Goal: Find contact information: Find contact information

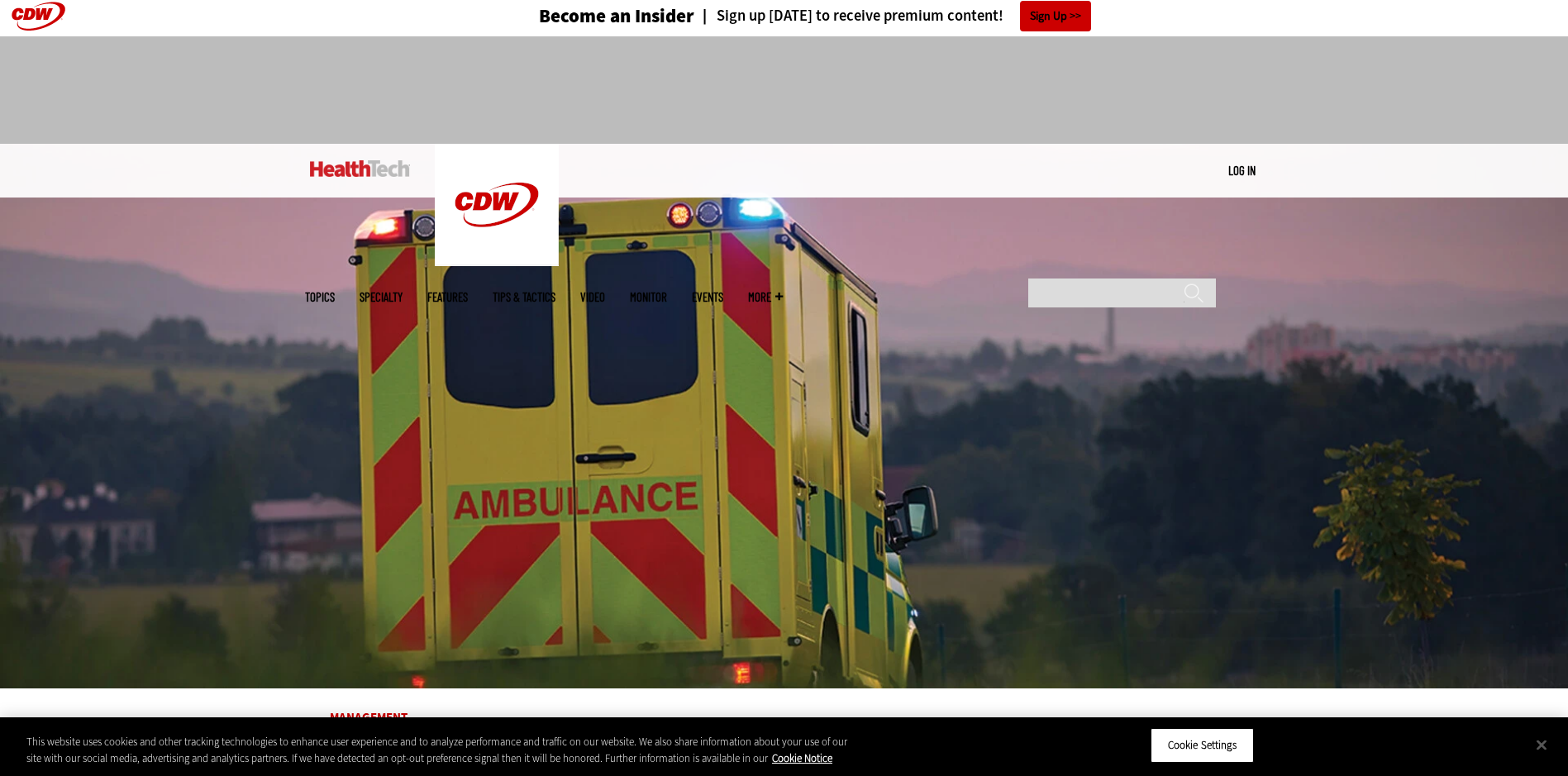
scroll to position [83, 0]
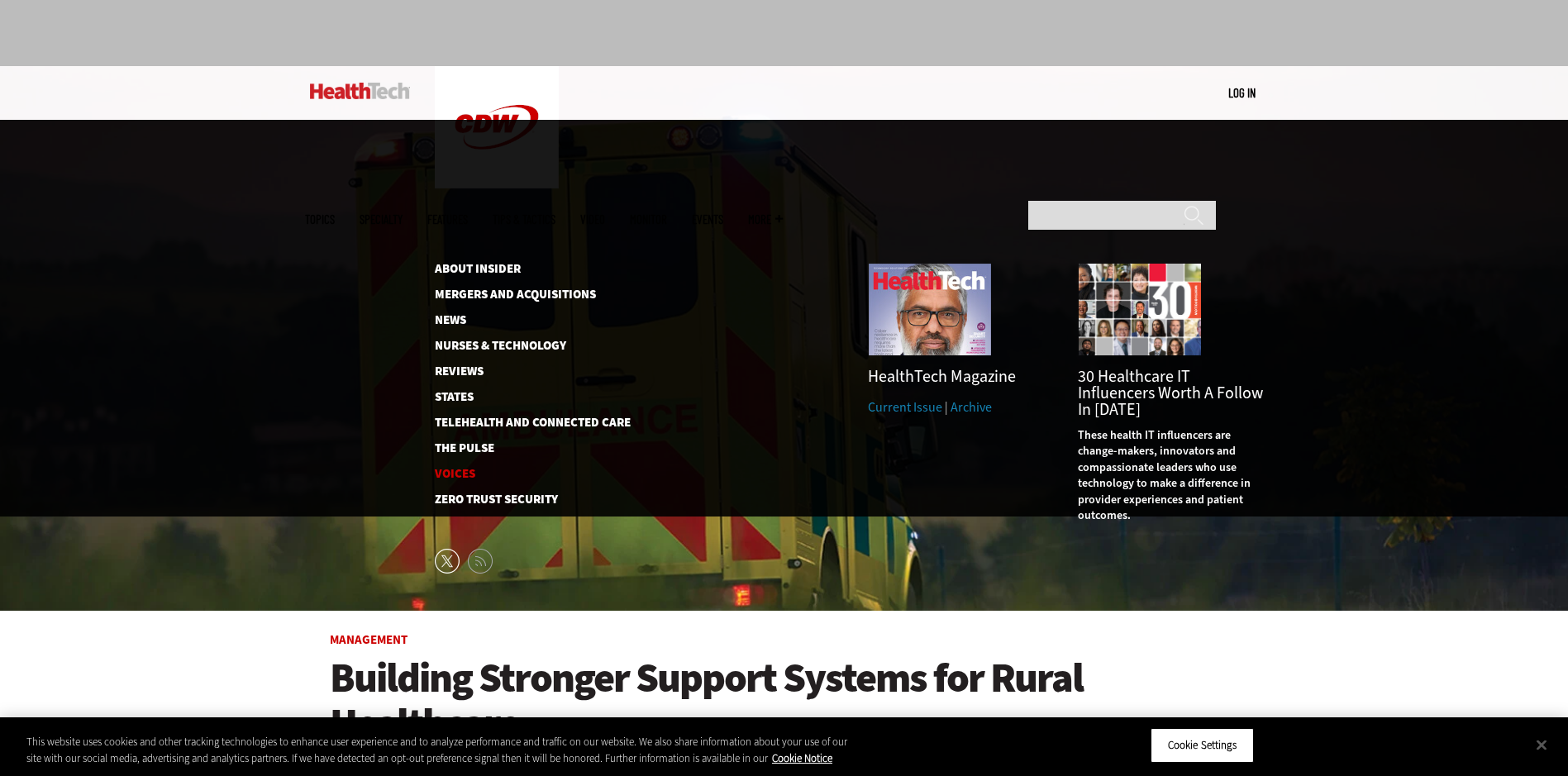
click at [467, 468] on link "Voices" at bounding box center [520, 474] width 170 height 12
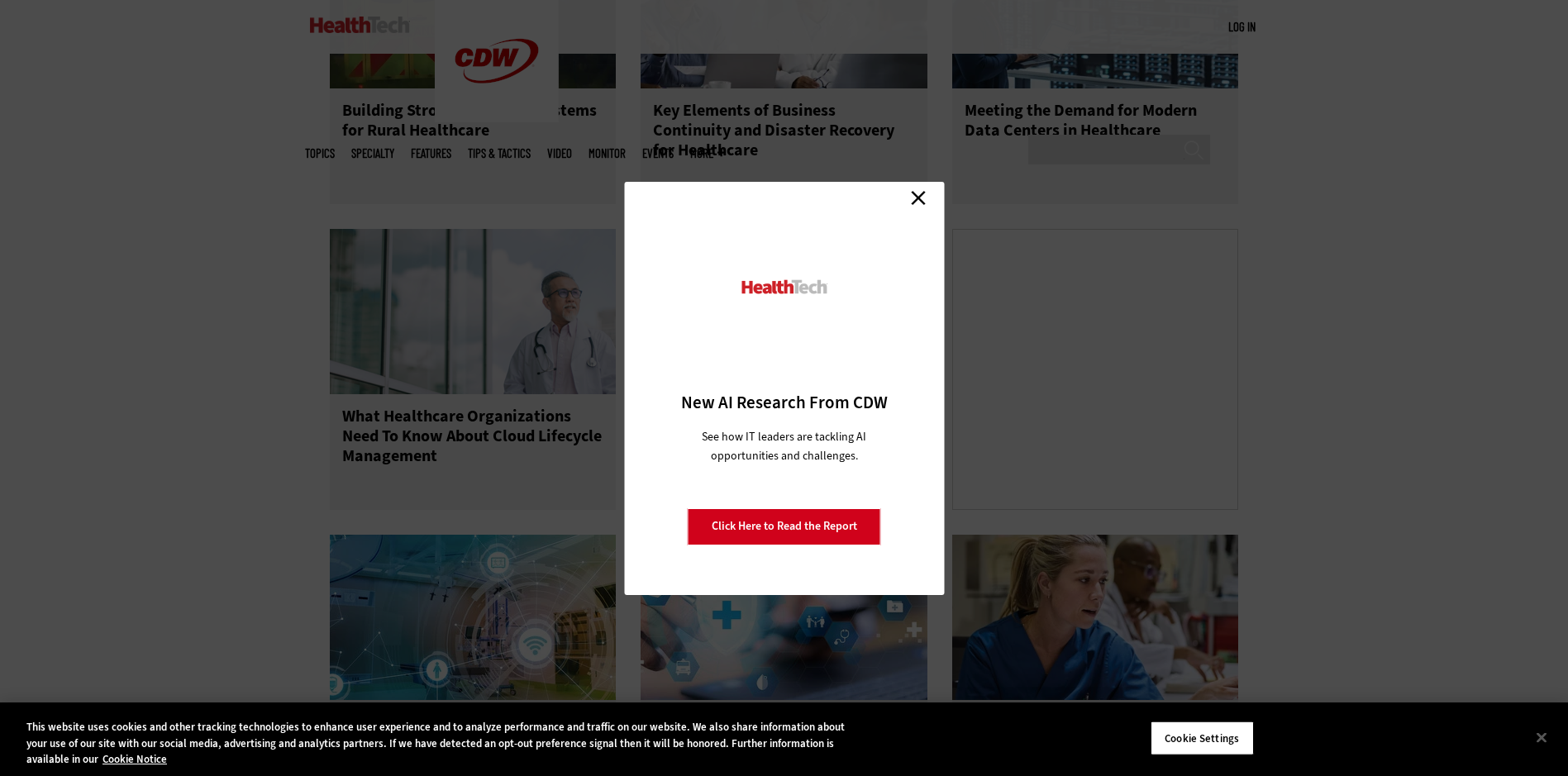
scroll to position [496, 0]
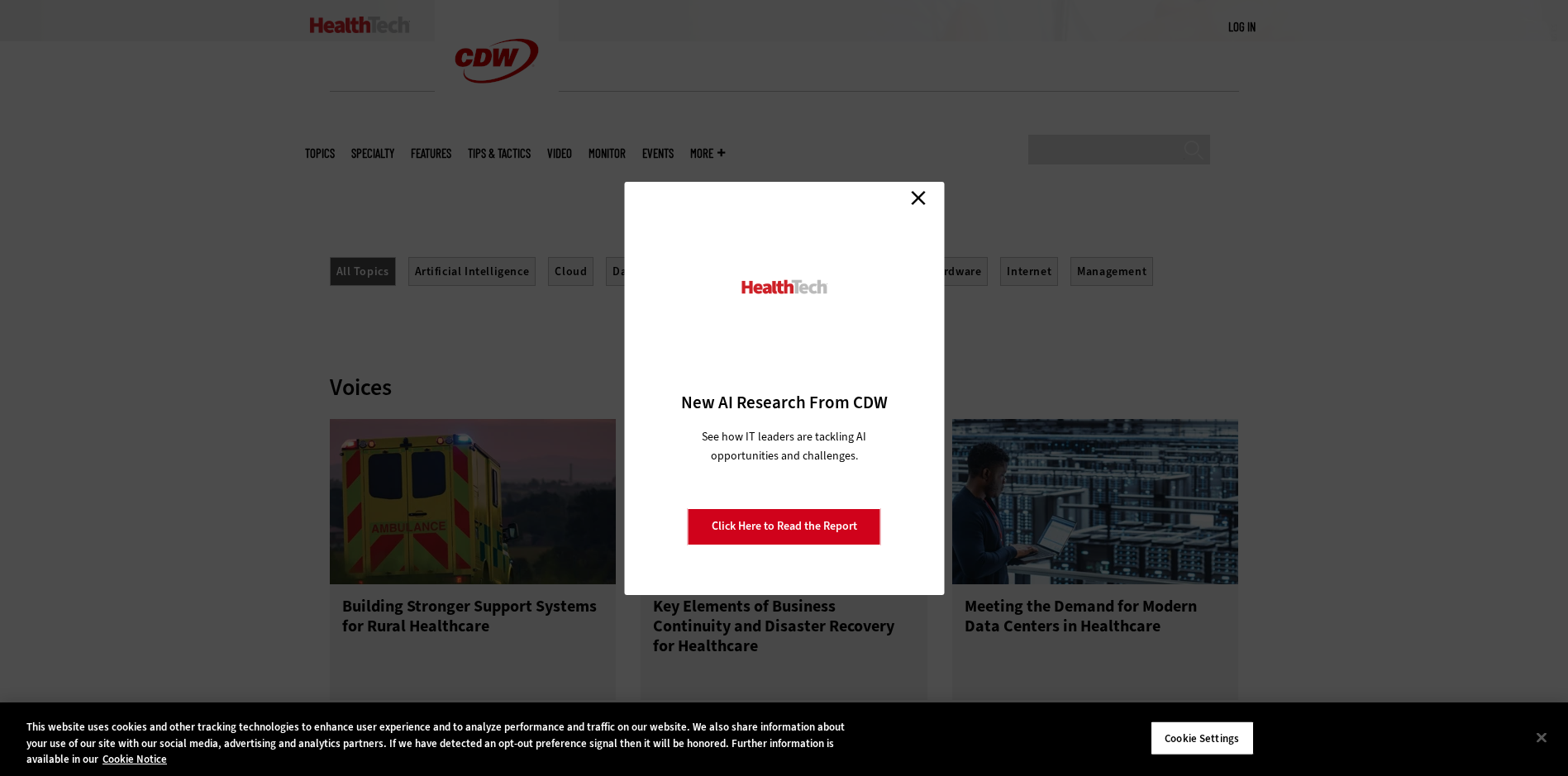
click at [924, 201] on link "Close" at bounding box center [918, 198] width 25 height 25
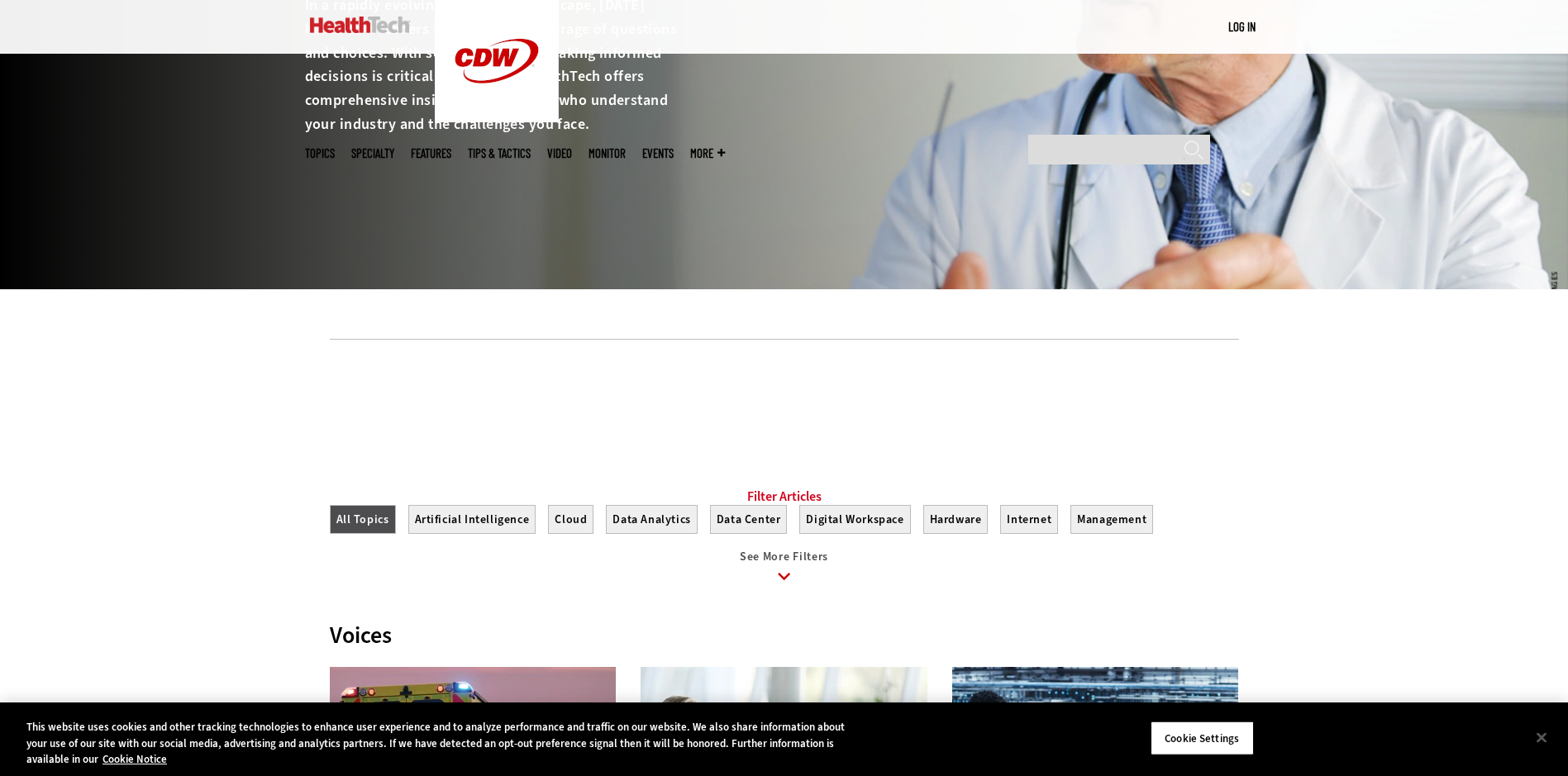
scroll to position [0, 0]
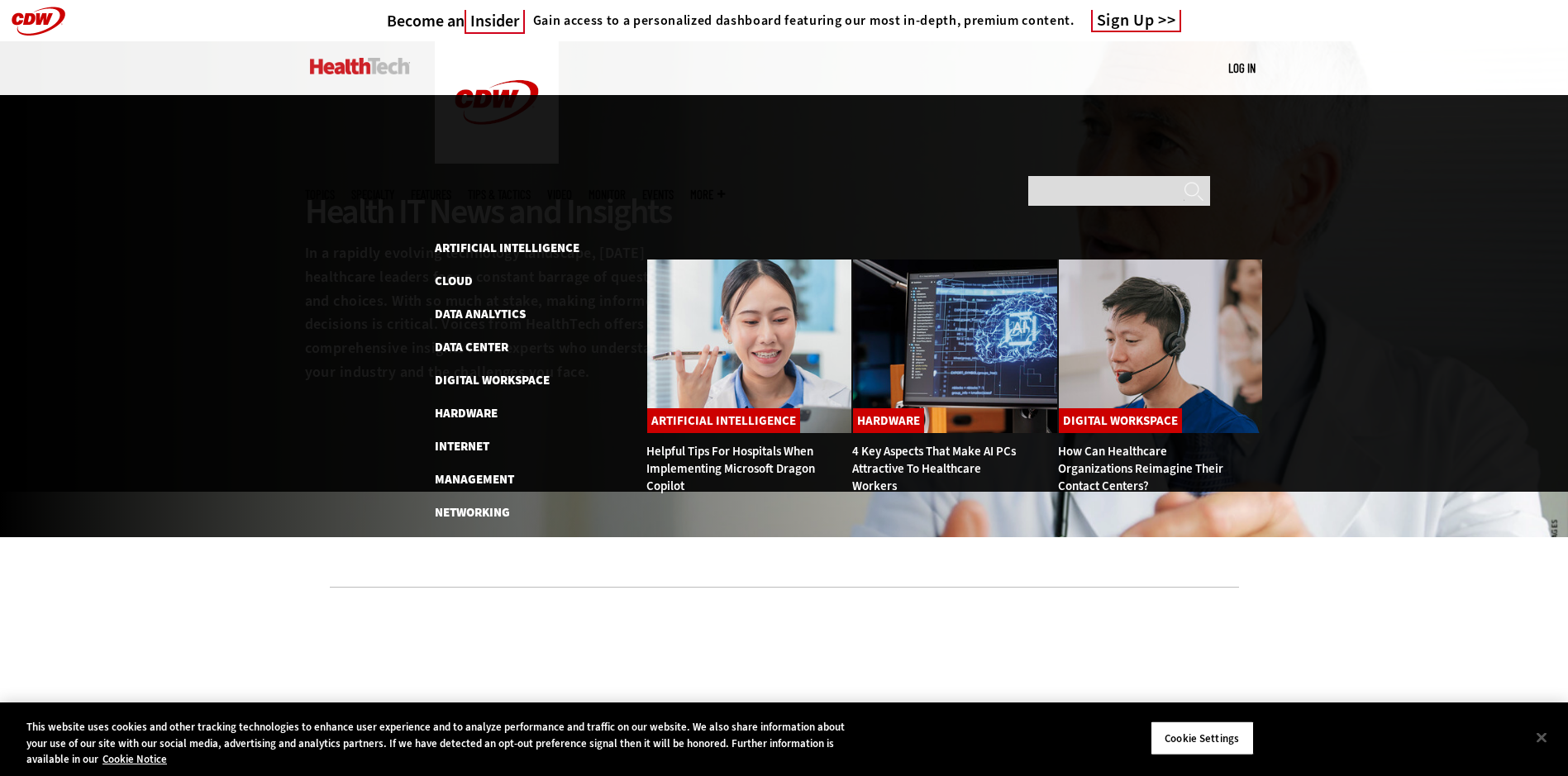
click at [364, 68] on img at bounding box center [360, 66] width 100 height 16
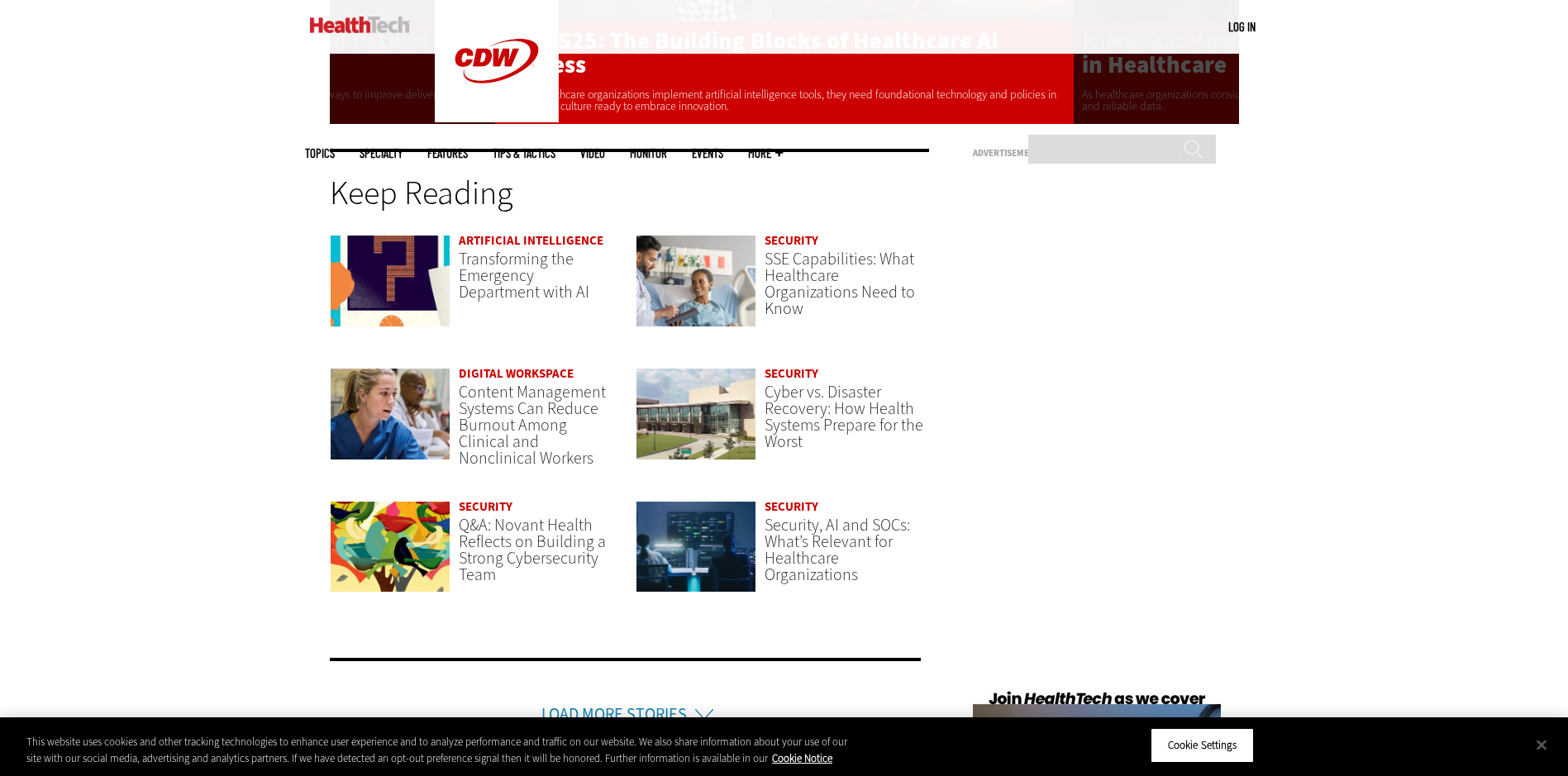
scroll to position [3968, 0]
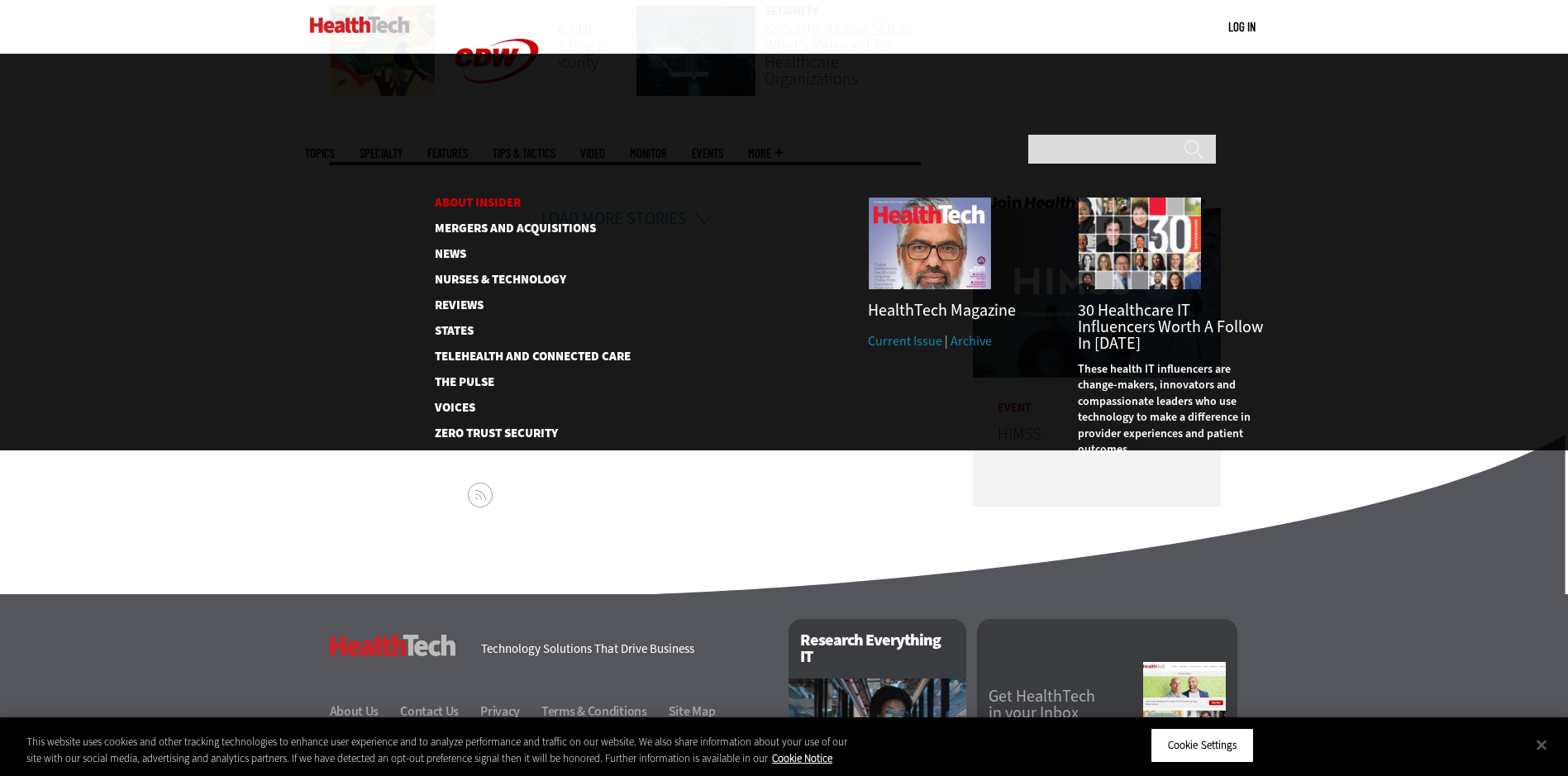
click at [491, 196] on link "About Insider" at bounding box center [520, 202] width 170 height 12
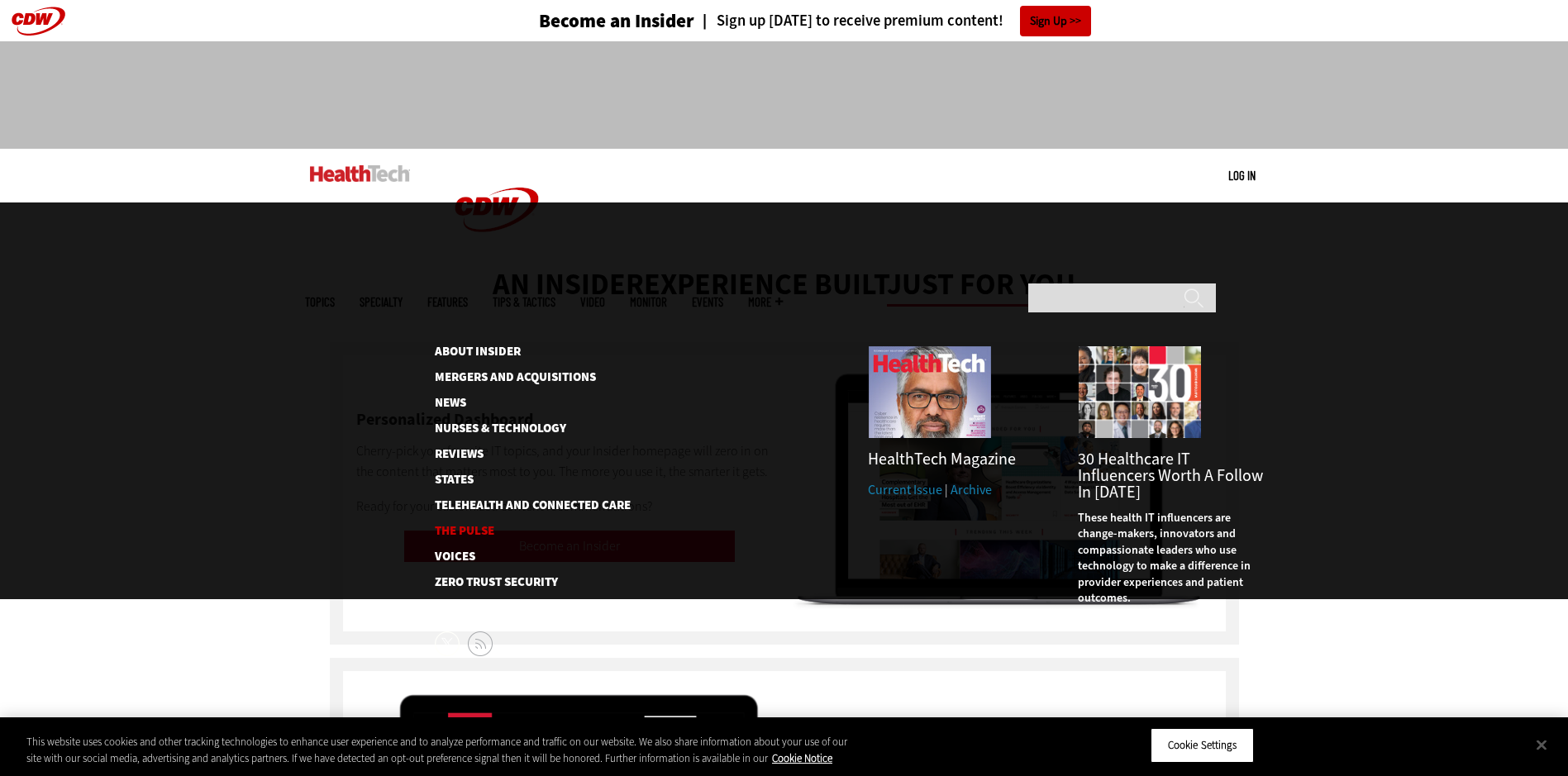
click at [463, 525] on link "The Pulse" at bounding box center [520, 531] width 170 height 12
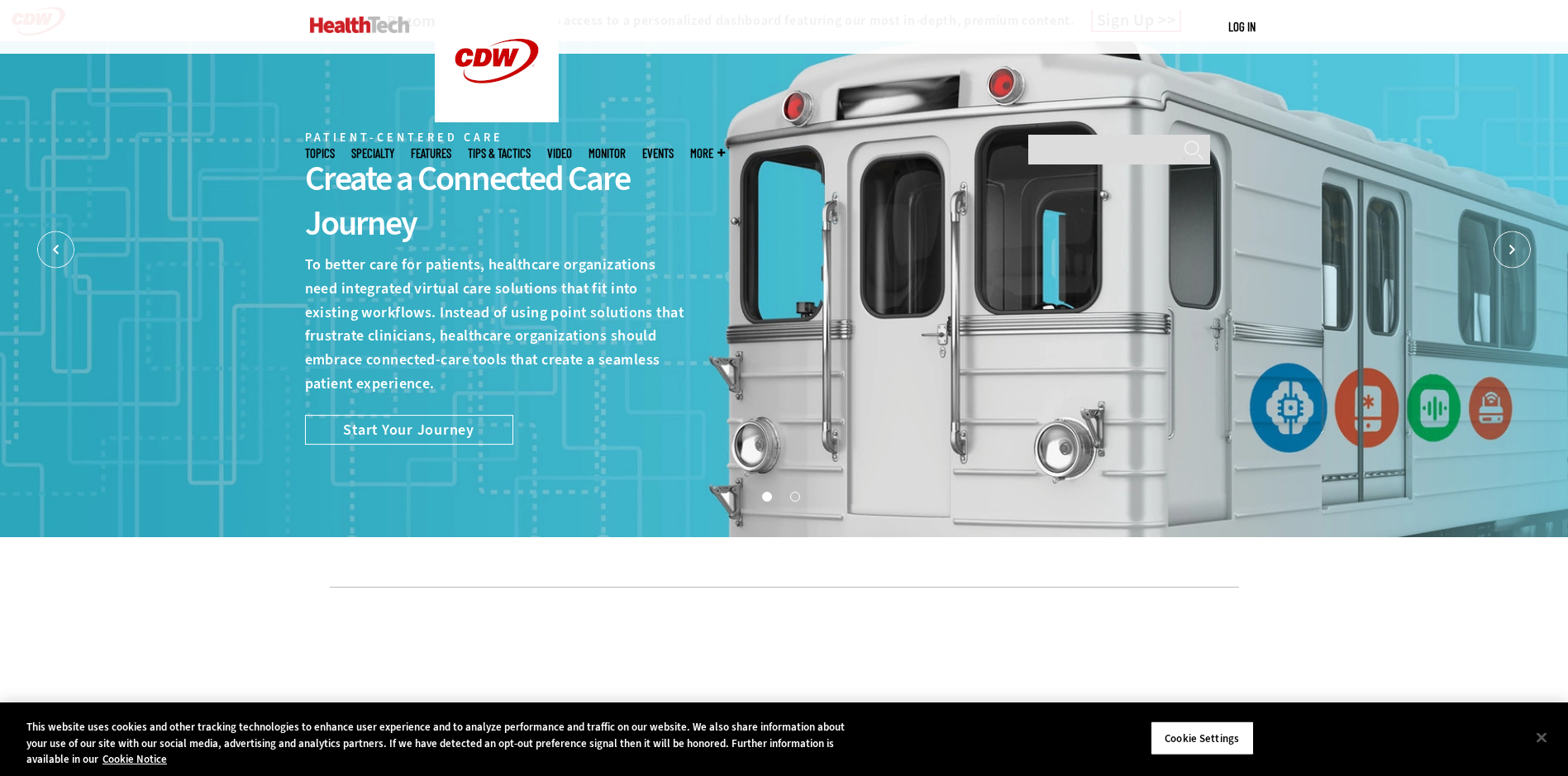
scroll to position [496, 0]
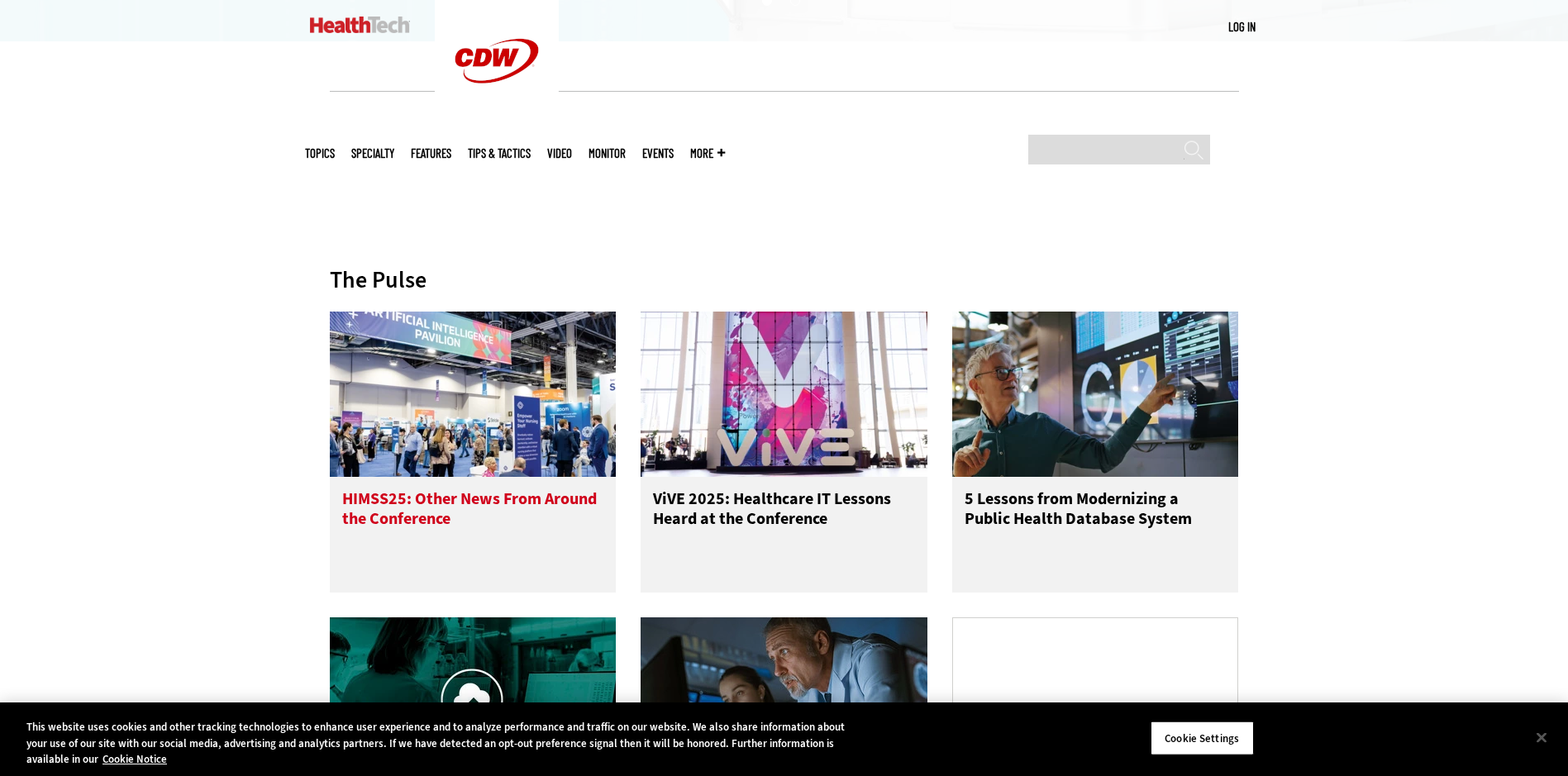
click at [552, 501] on h3 "HIMSS25: Other News From Around the Conference" at bounding box center [473, 523] width 262 height 66
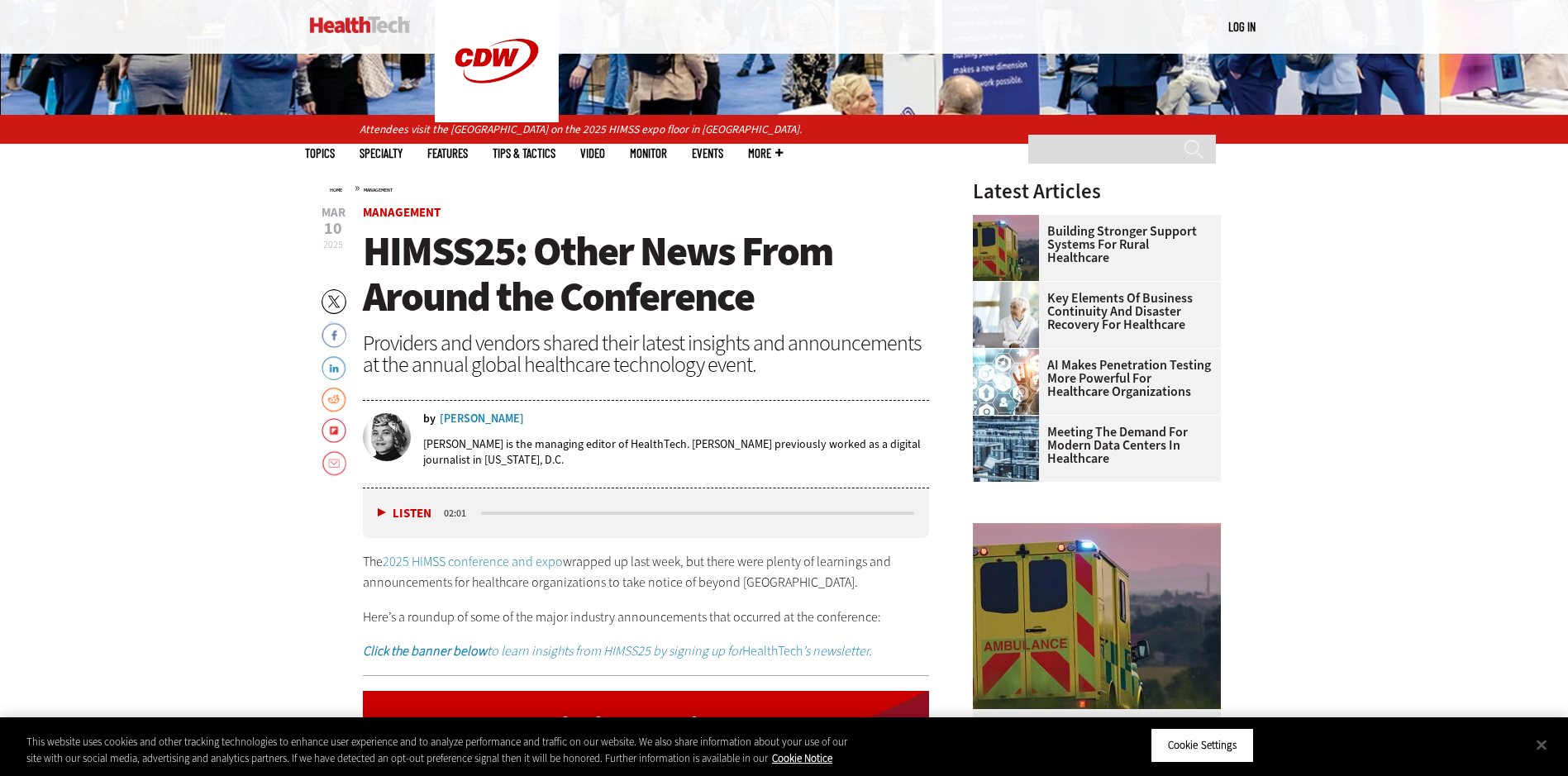
scroll to position [579, 0]
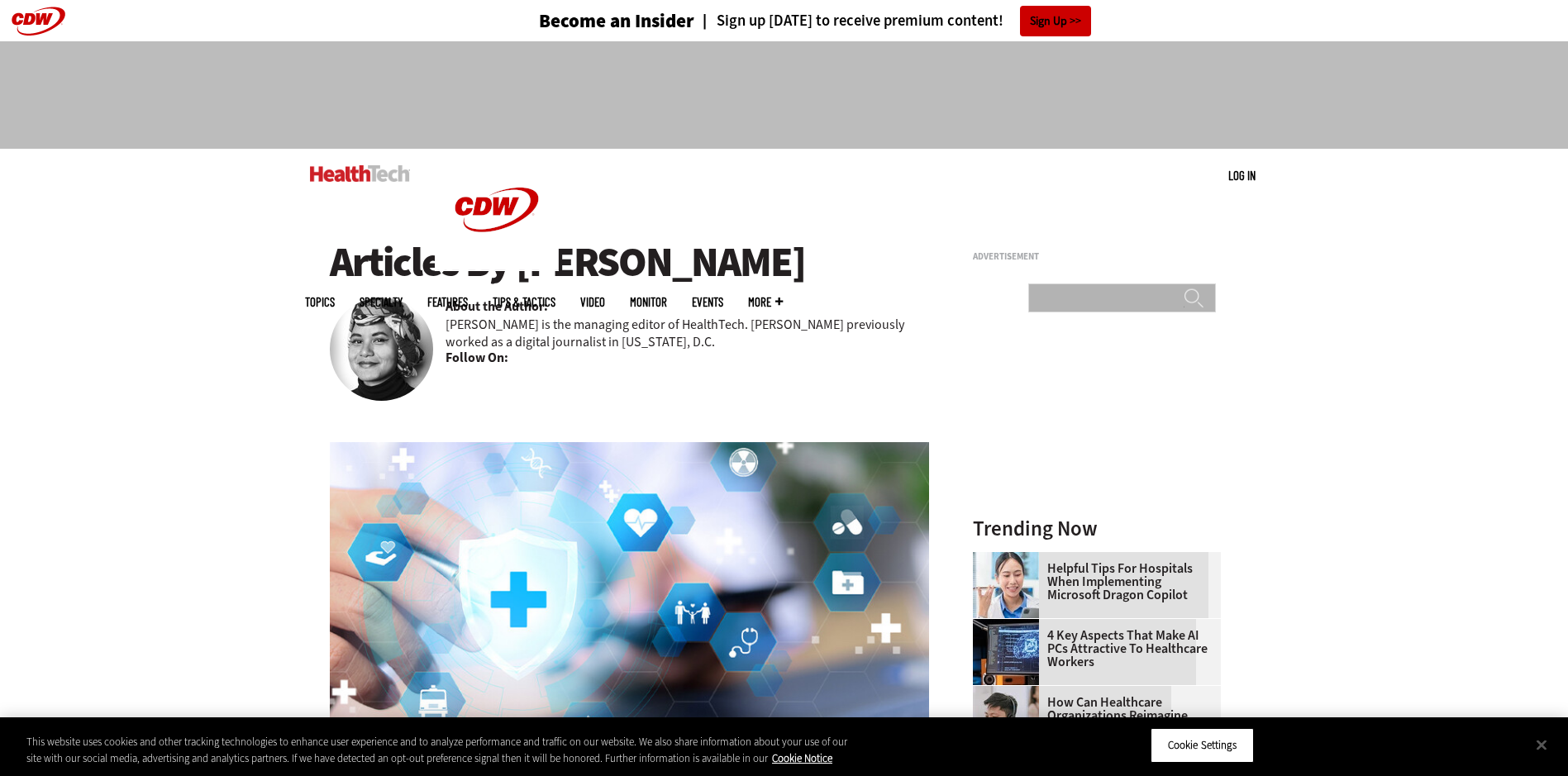
click at [1078, 284] on input "Search" at bounding box center [1122, 298] width 188 height 29
type input "*******"
click at [1184, 288] on input "******" at bounding box center [1194, 305] width 20 height 33
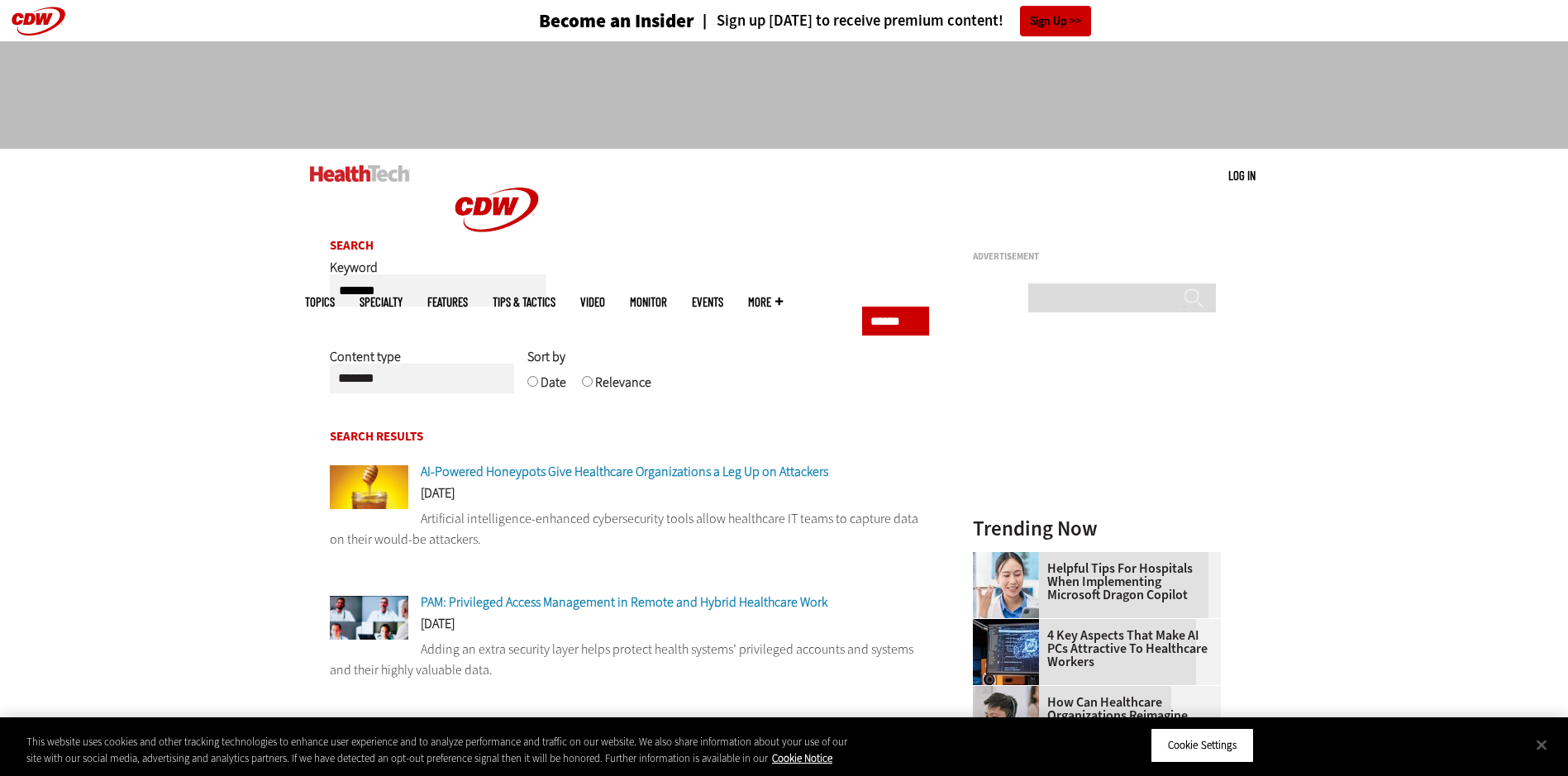
click at [667, 296] on link "MonITor" at bounding box center [648, 302] width 37 height 12
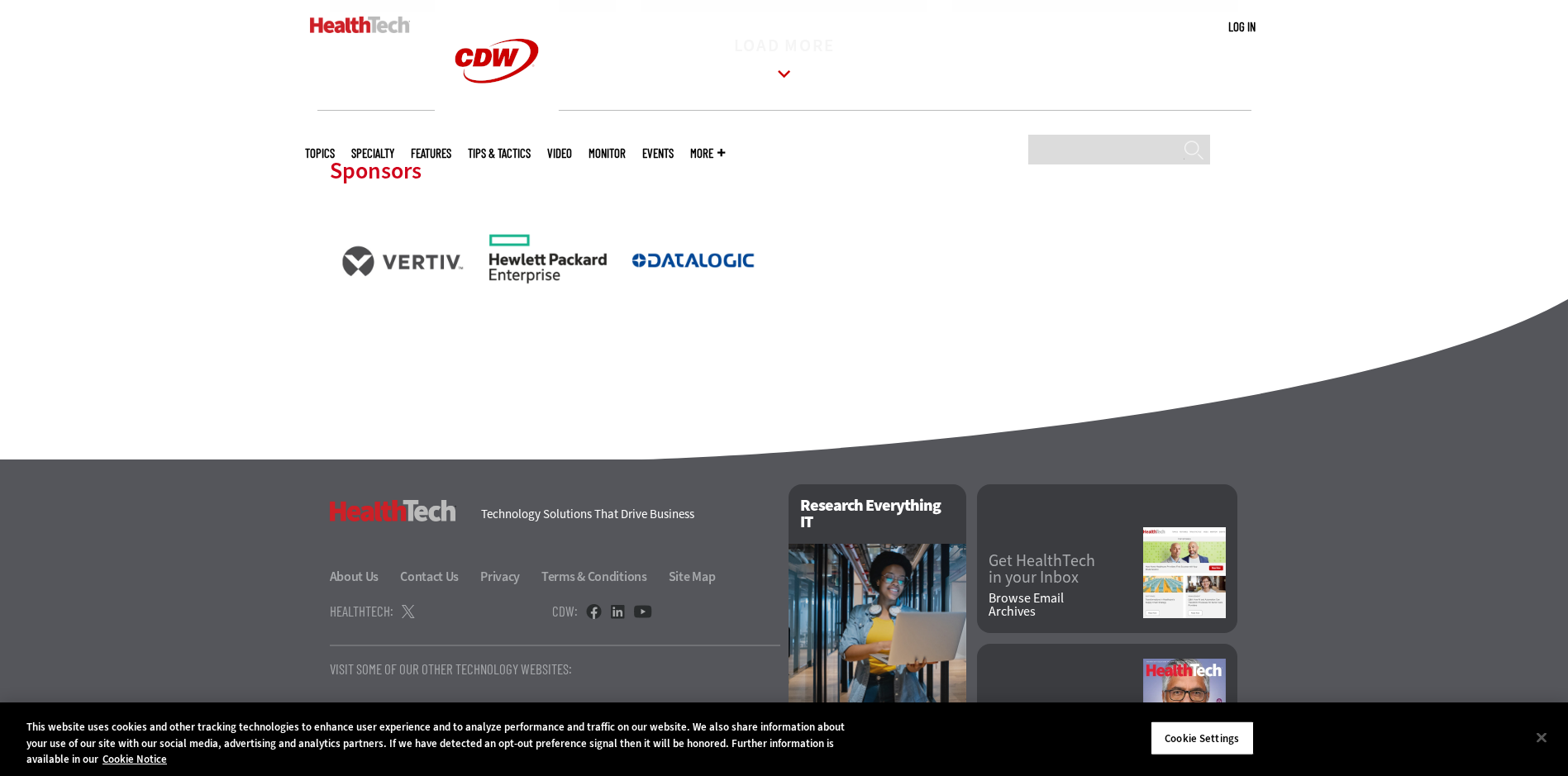
scroll to position [2329, 0]
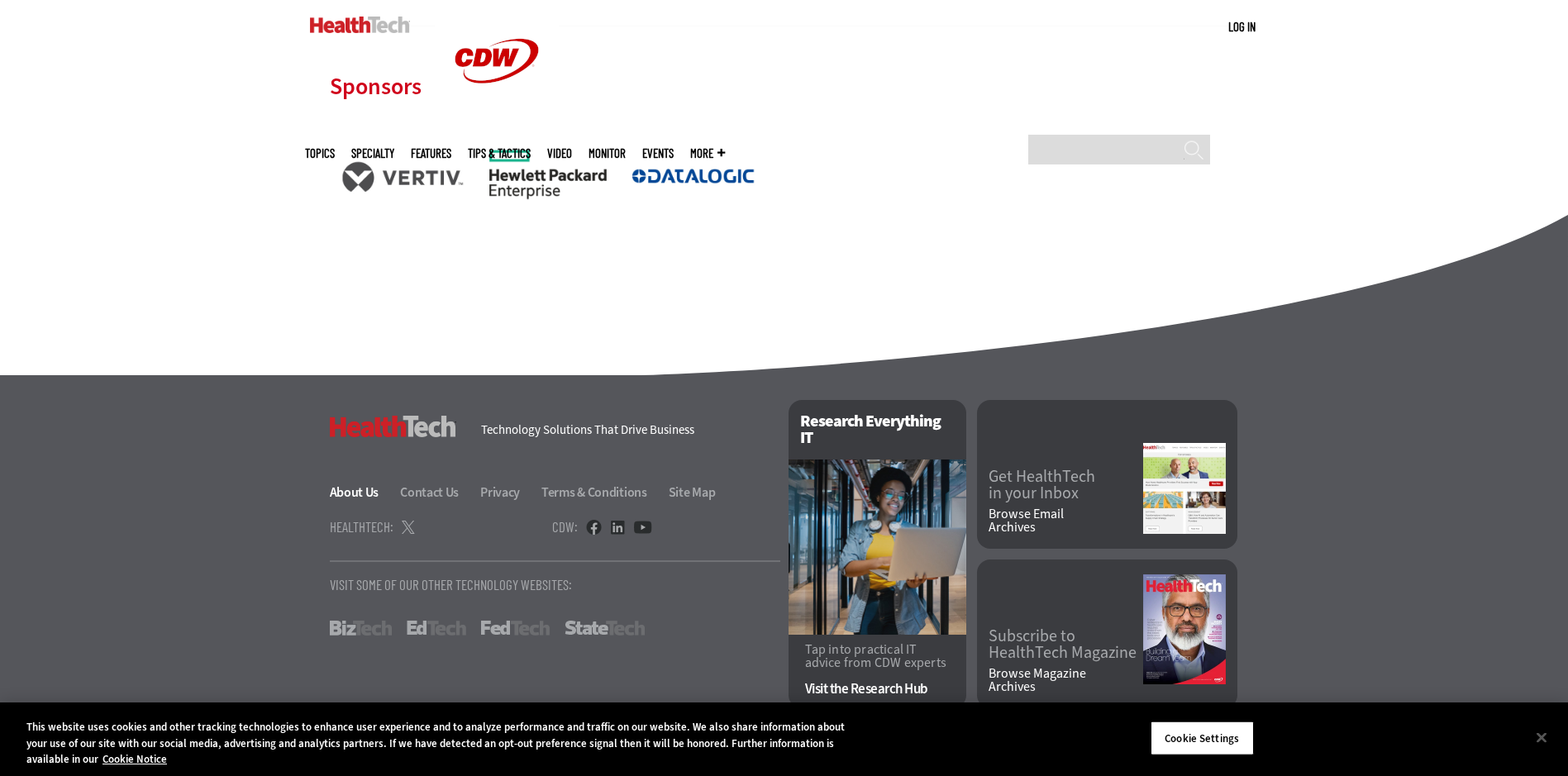
click at [363, 497] on link "About Us" at bounding box center [363, 492] width 68 height 17
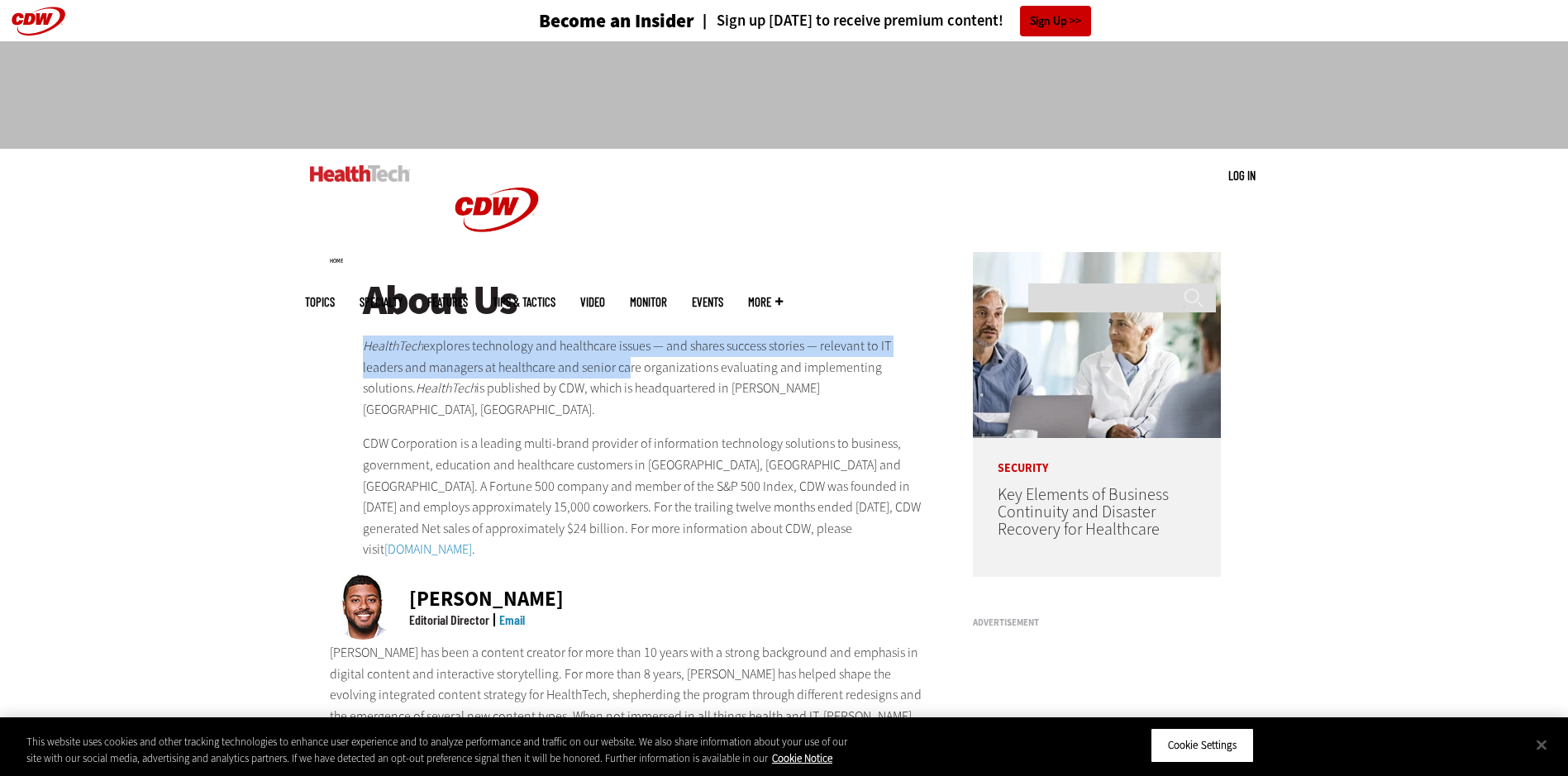
click at [670, 407] on div "About Us HealthTech explores technology and healthcare issues — and shares succ…" at bounding box center [647, 419] width 567 height 283
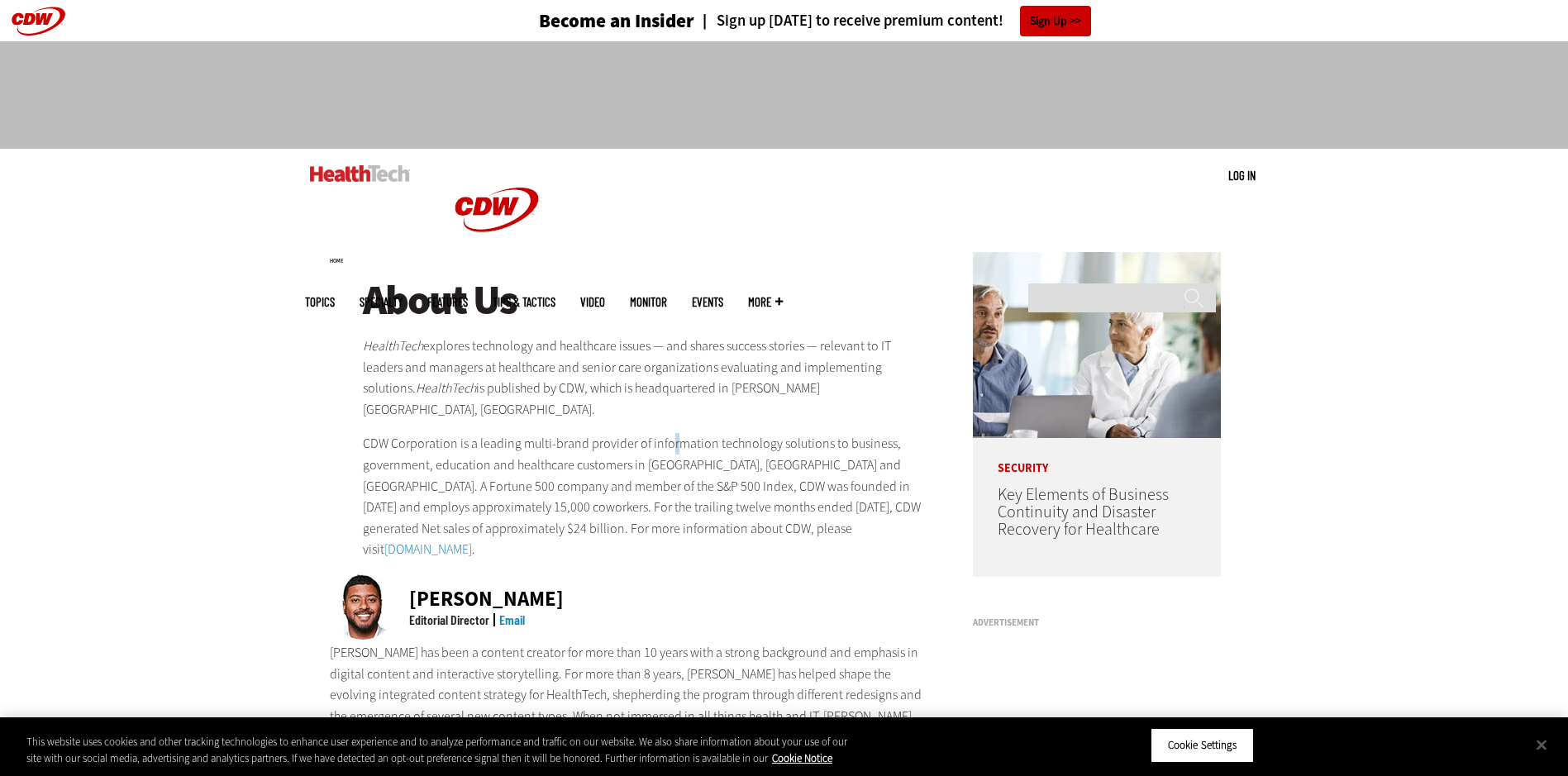
drag, startPoint x: 359, startPoint y: 425, endPoint x: 803, endPoint y: 523, distance: 454.7
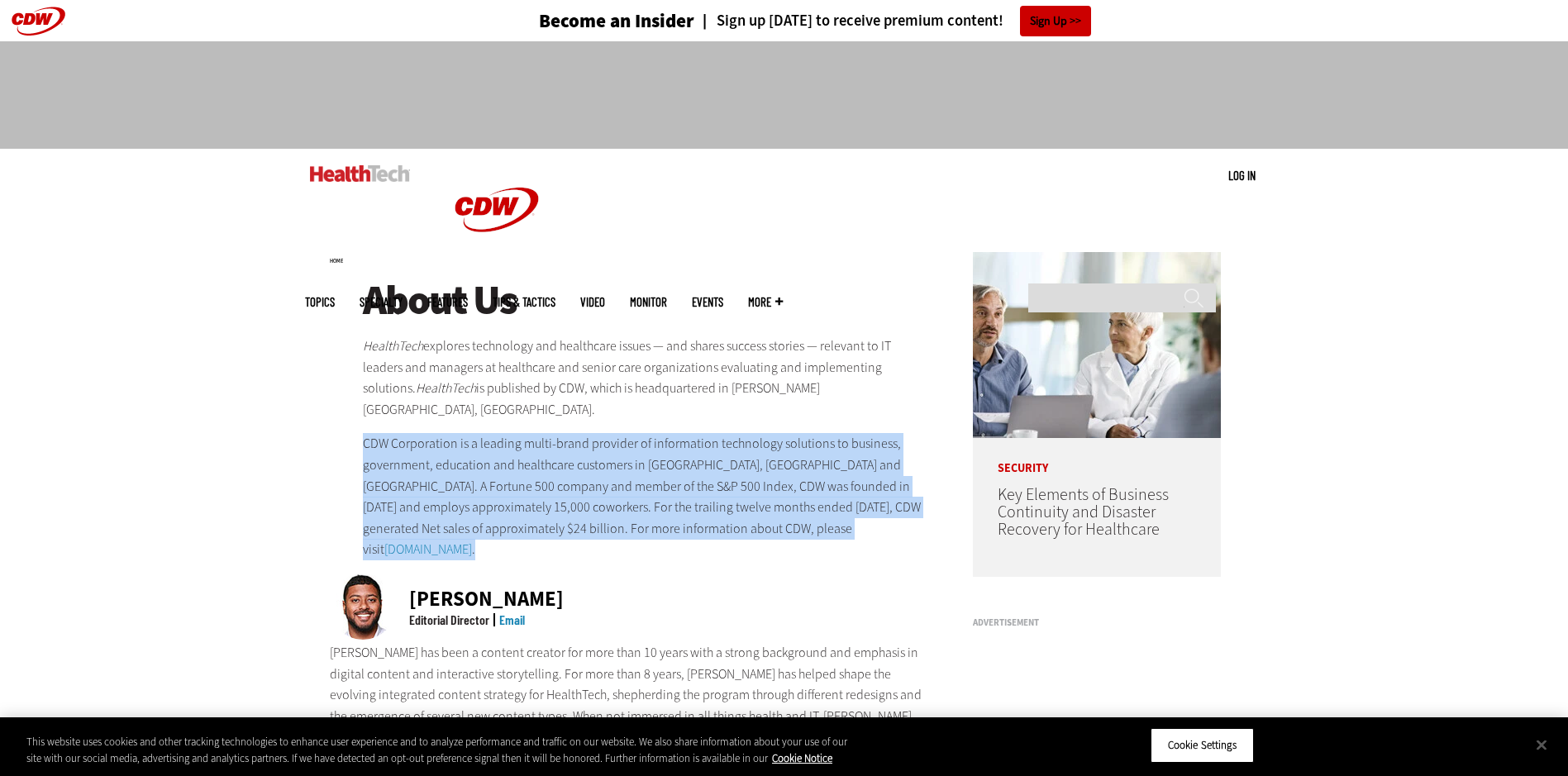
click at [651, 574] on div "Ricky Ribeiro Editorial Director Email" at bounding box center [630, 607] width 600 height 68
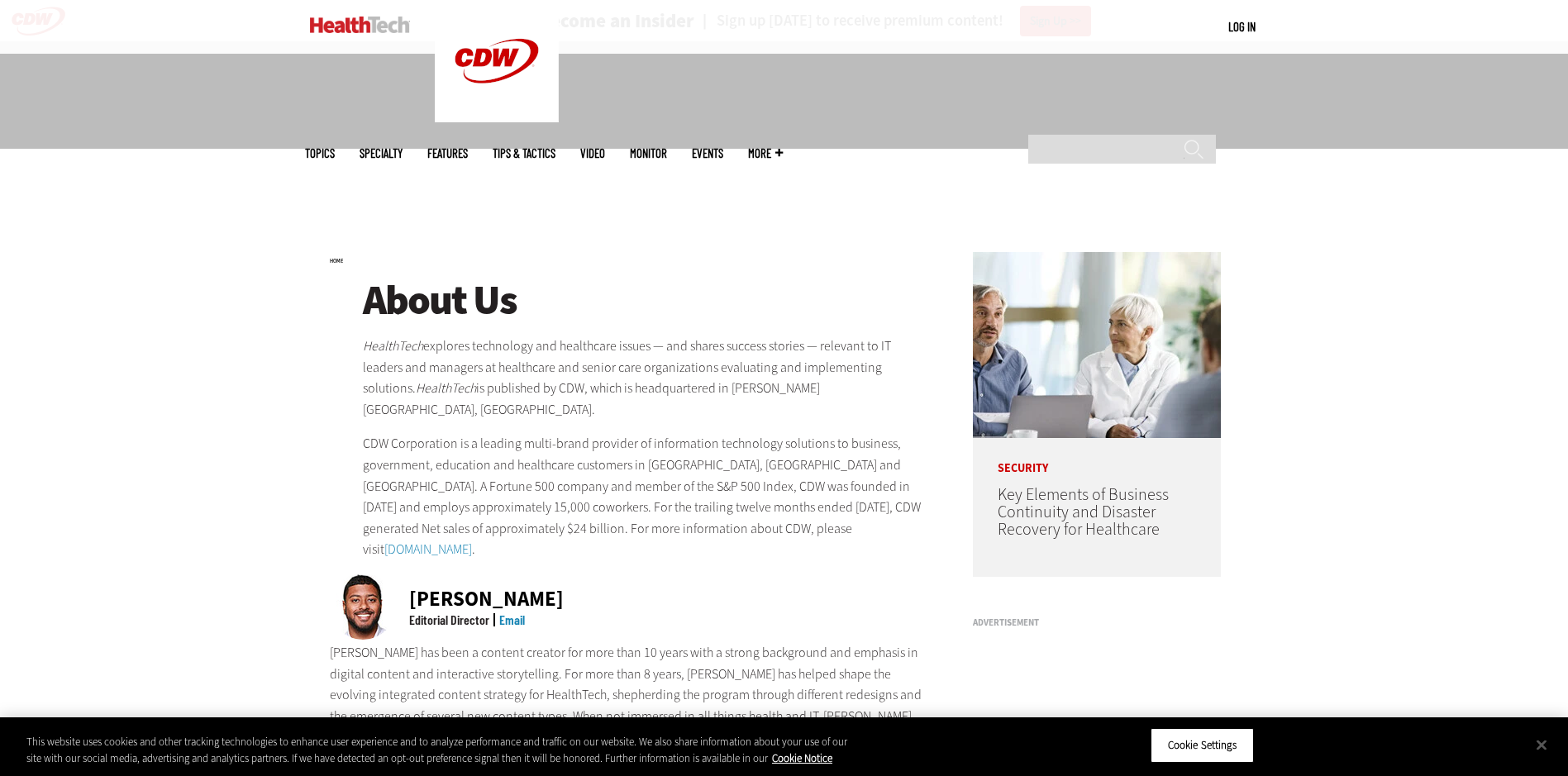
scroll to position [330, 0]
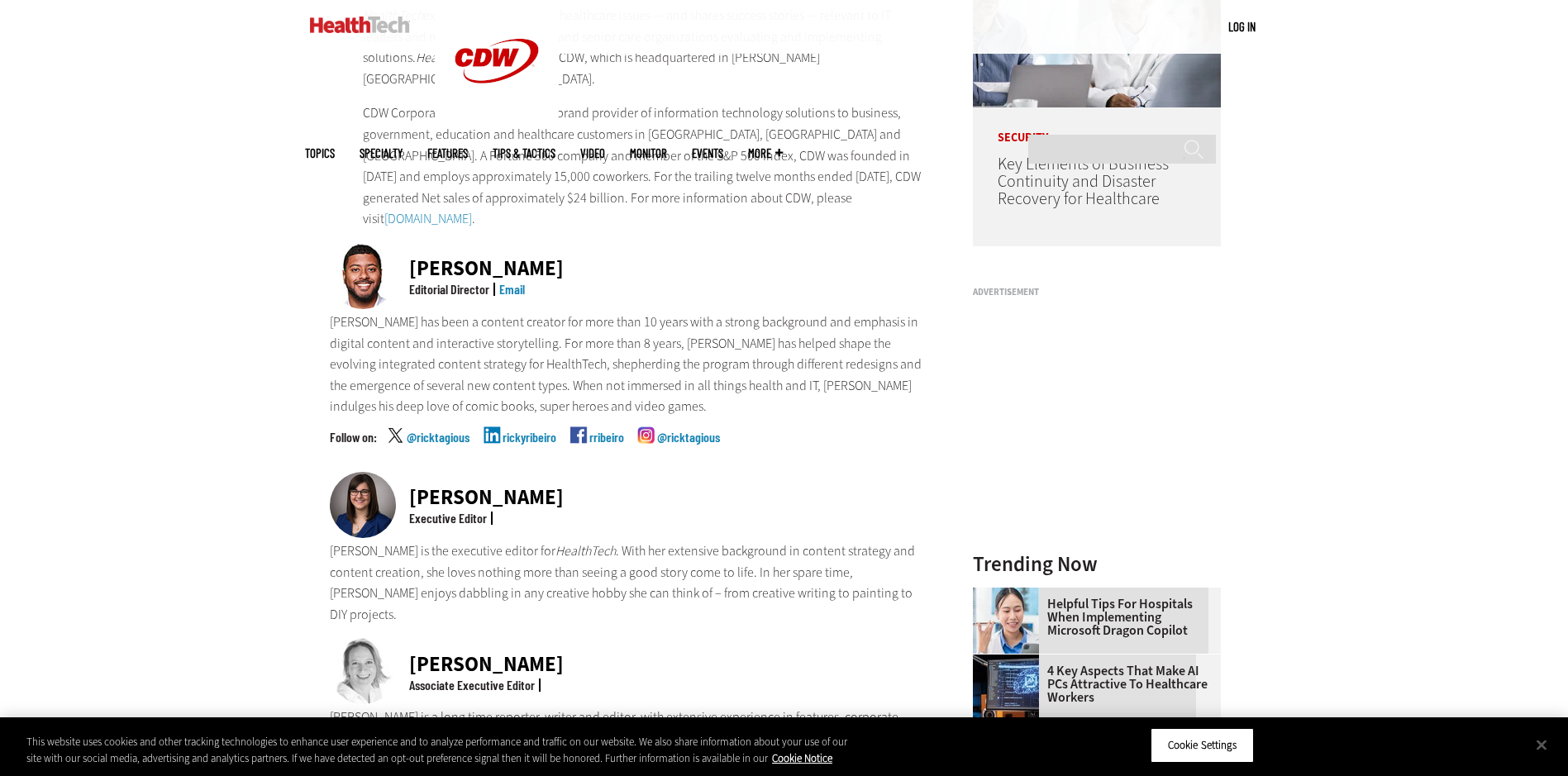
drag, startPoint x: 775, startPoint y: 569, endPoint x: 278, endPoint y: 528, distance: 498.7
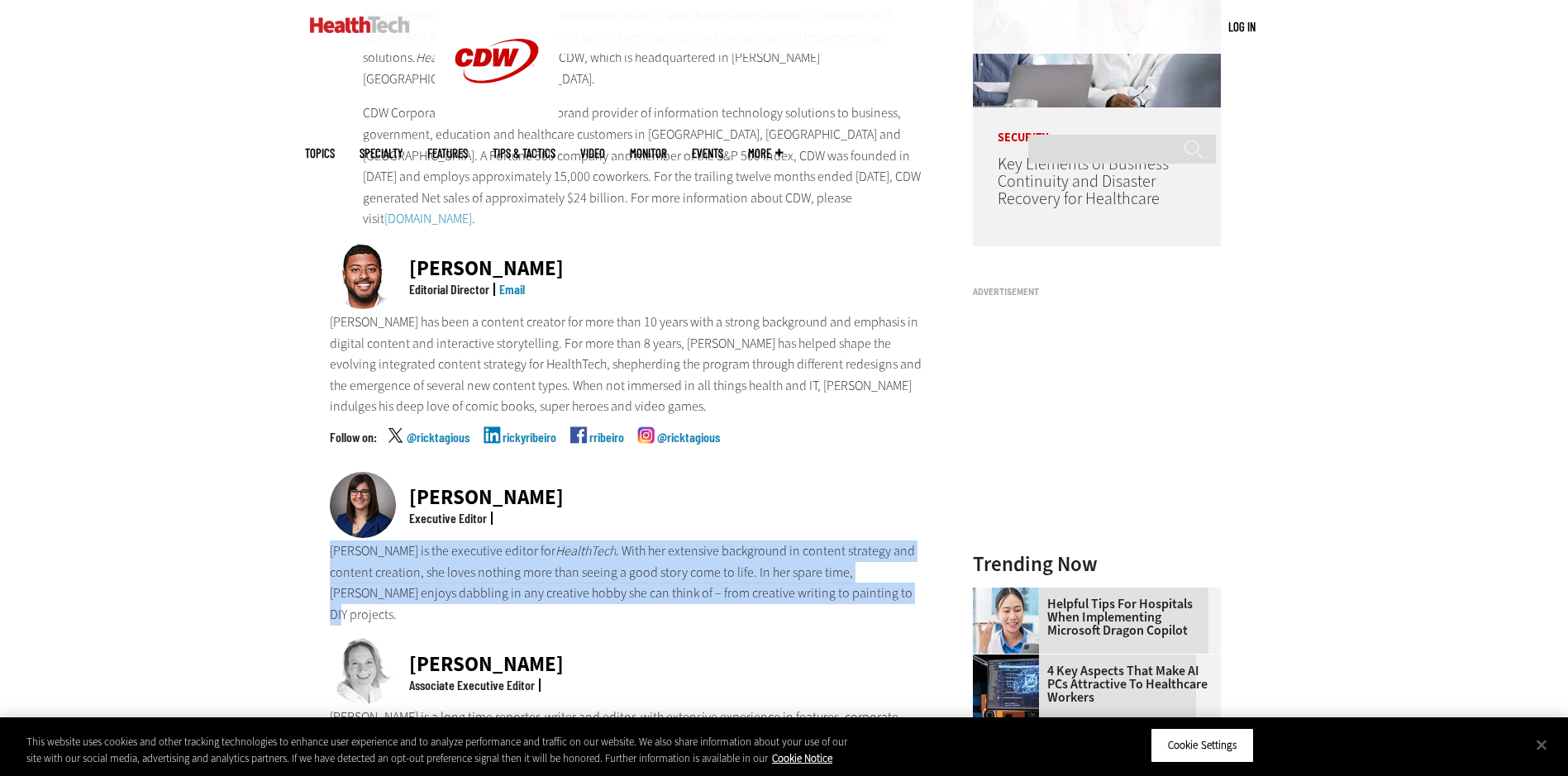
click at [776, 638] on div "Kelly Konrad Associate Executive Editor" at bounding box center [630, 672] width 600 height 68
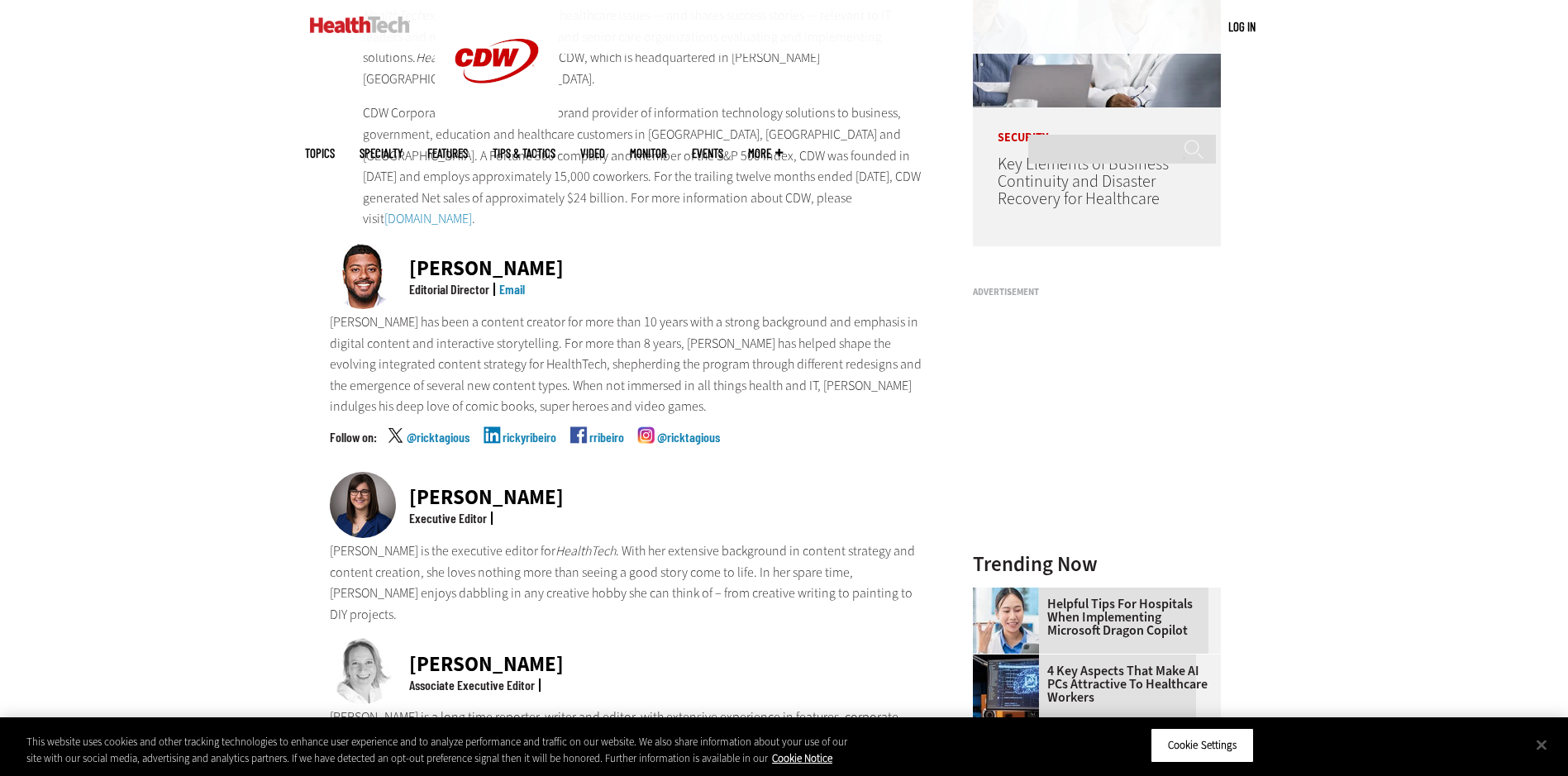
scroll to position [248, 0]
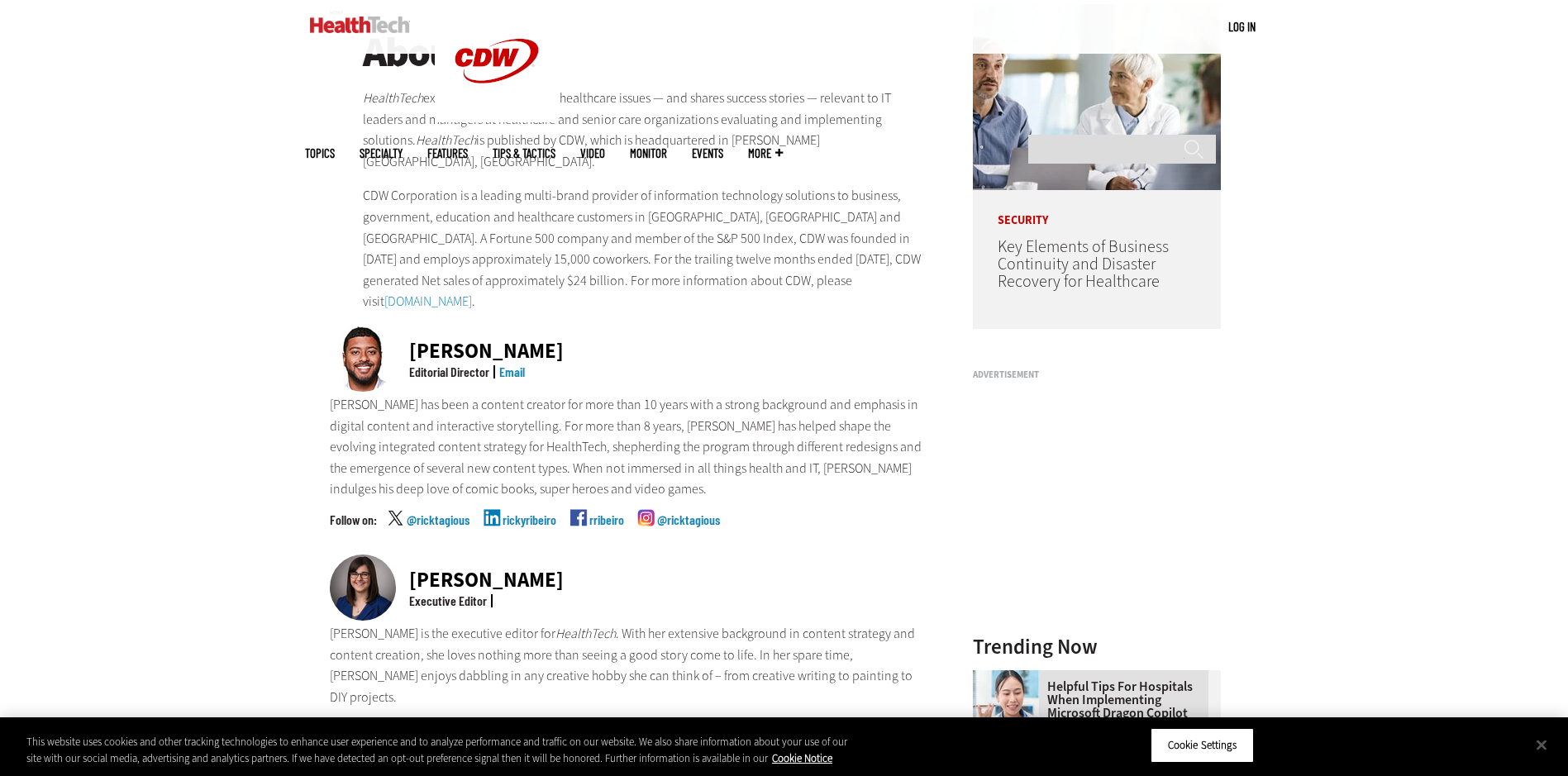
drag, startPoint x: 415, startPoint y: 327, endPoint x: 555, endPoint y: 339, distance: 140.5
click at [555, 339] on div "Ricky Ribeiro Editorial Director Email" at bounding box center [630, 360] width 600 height 68
copy div "[PERSON_NAME]"
drag, startPoint x: 409, startPoint y: 351, endPoint x: 487, endPoint y: 357, distance: 78.2
click at [487, 365] on div "Editorial Director" at bounding box center [449, 371] width 80 height 13
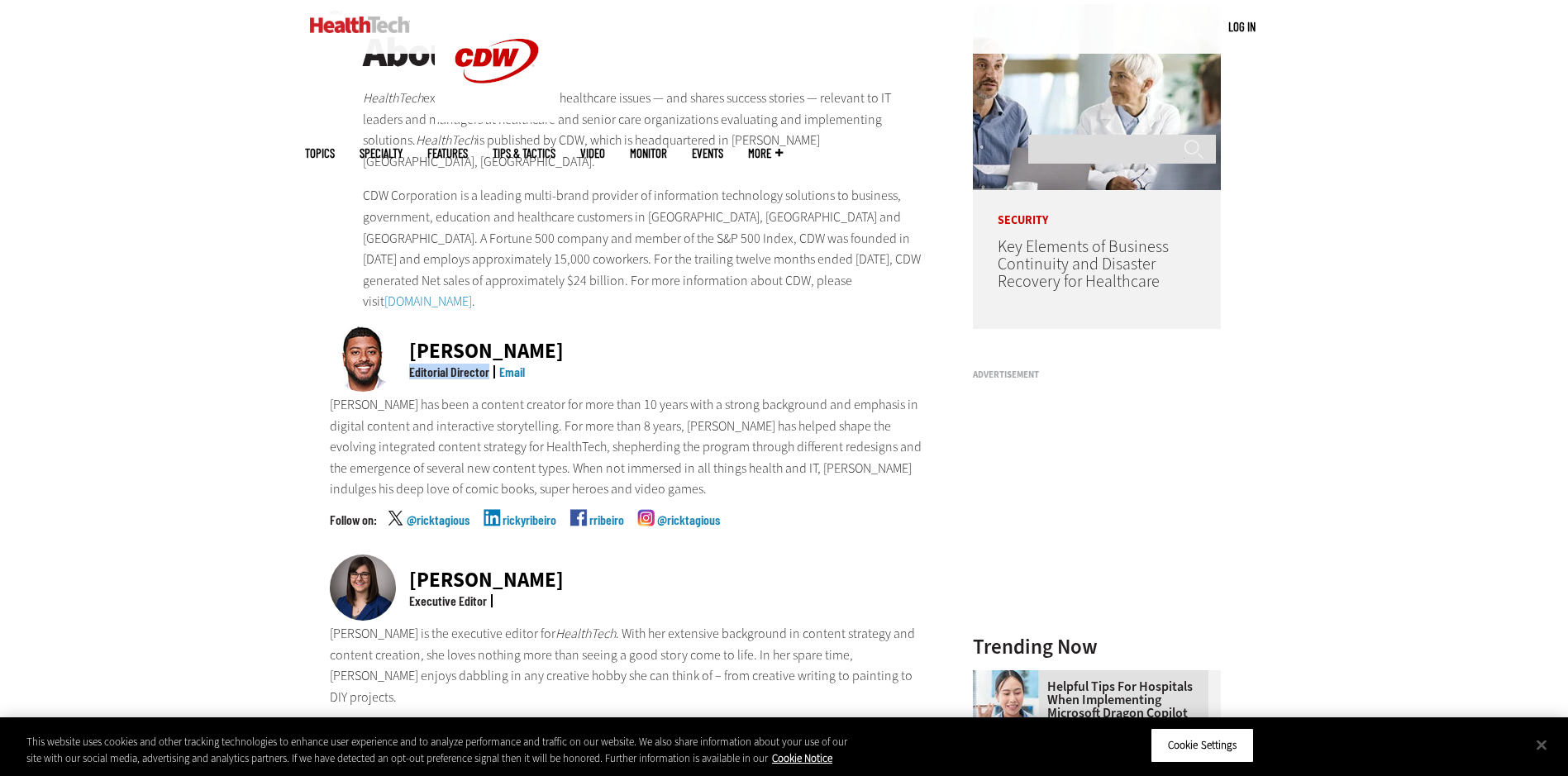
copy div "Editorial Director"
click at [482, 398] on p "[PERSON_NAME] has been a content creator for more than 10 years with a strong b…" at bounding box center [630, 447] width 600 height 106
drag, startPoint x: 327, startPoint y: 379, endPoint x: 517, endPoint y: 408, distance: 192.2
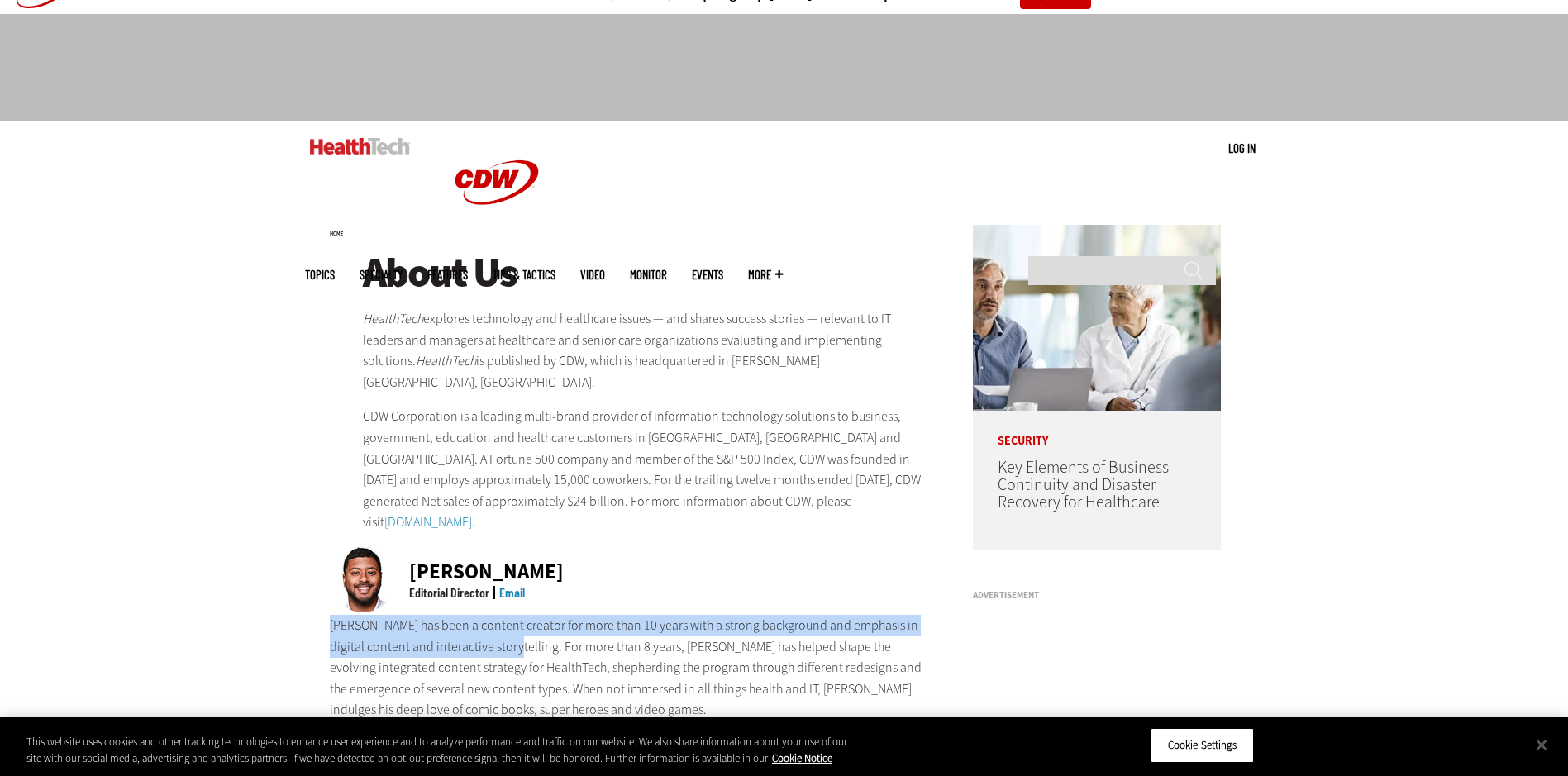
scroll to position [0, 0]
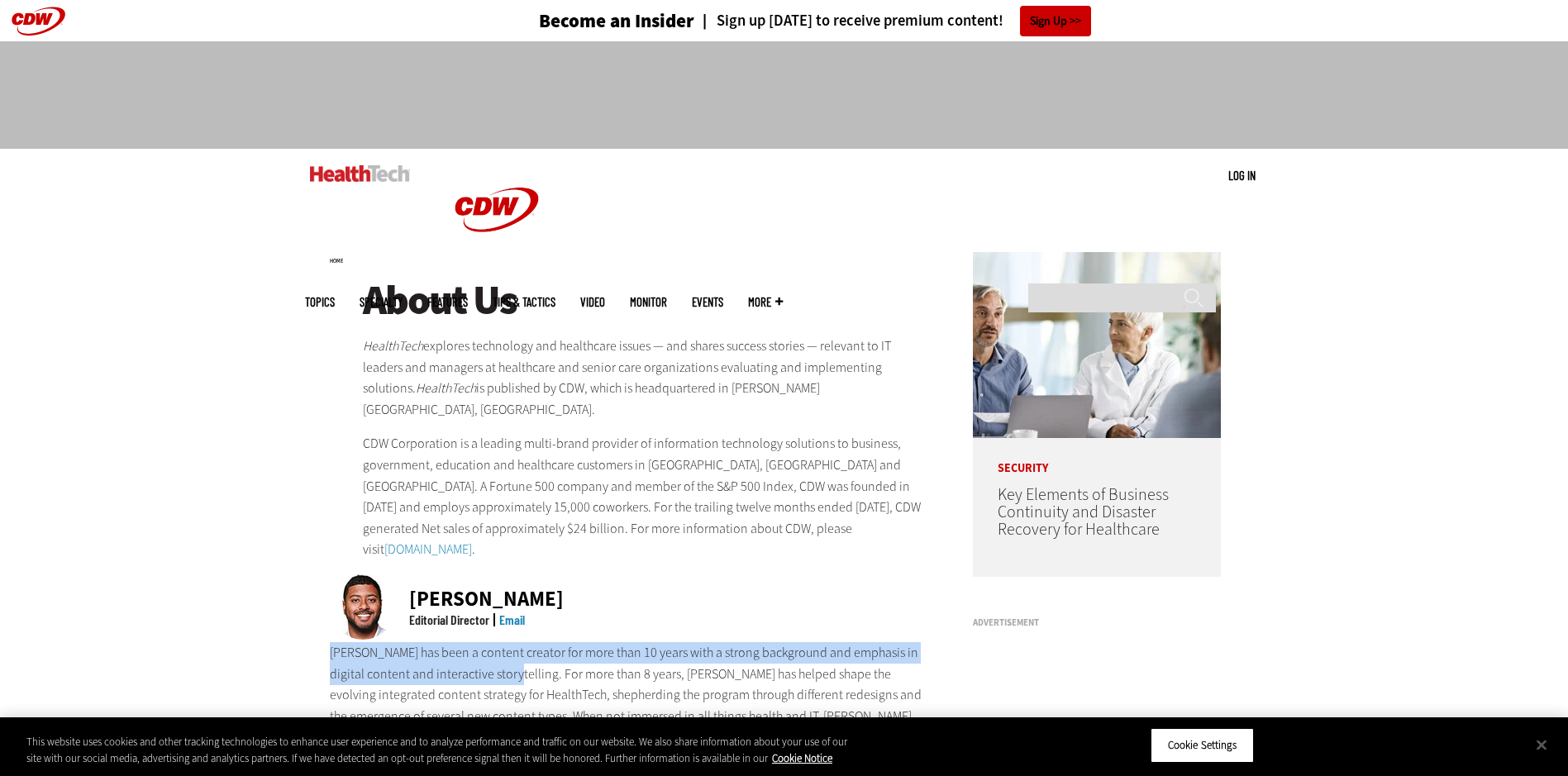
click at [486, 409] on div "About Us HealthTech explores technology and healthcare issues — and shares succ…" at bounding box center [647, 419] width 567 height 283
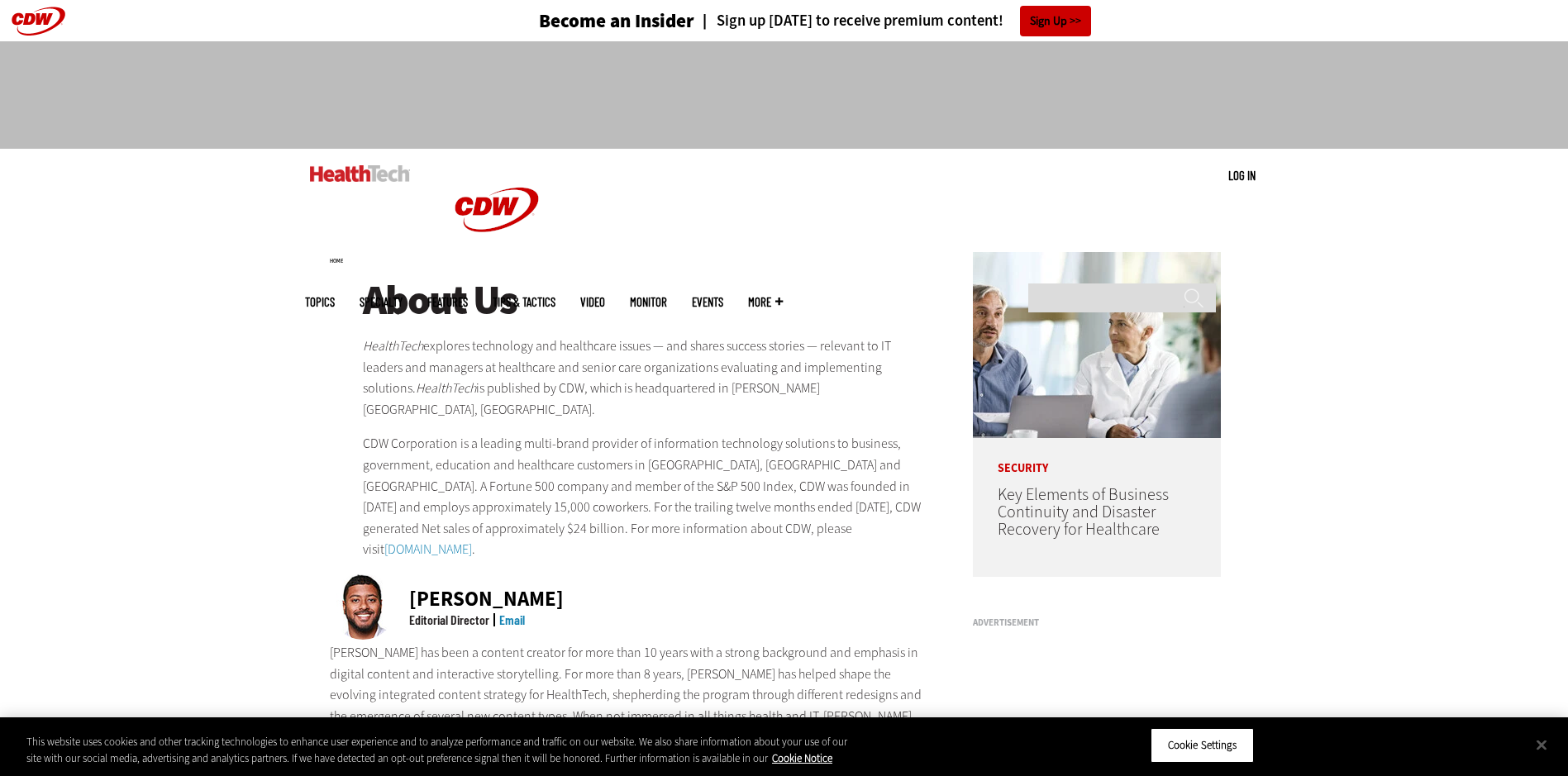
drag, startPoint x: 365, startPoint y: 346, endPoint x: 790, endPoint y: 394, distance: 427.7
click at [782, 390] on p "HealthTech explores technology and healthcare issues — and shares success stori…" at bounding box center [647, 377] width 567 height 84
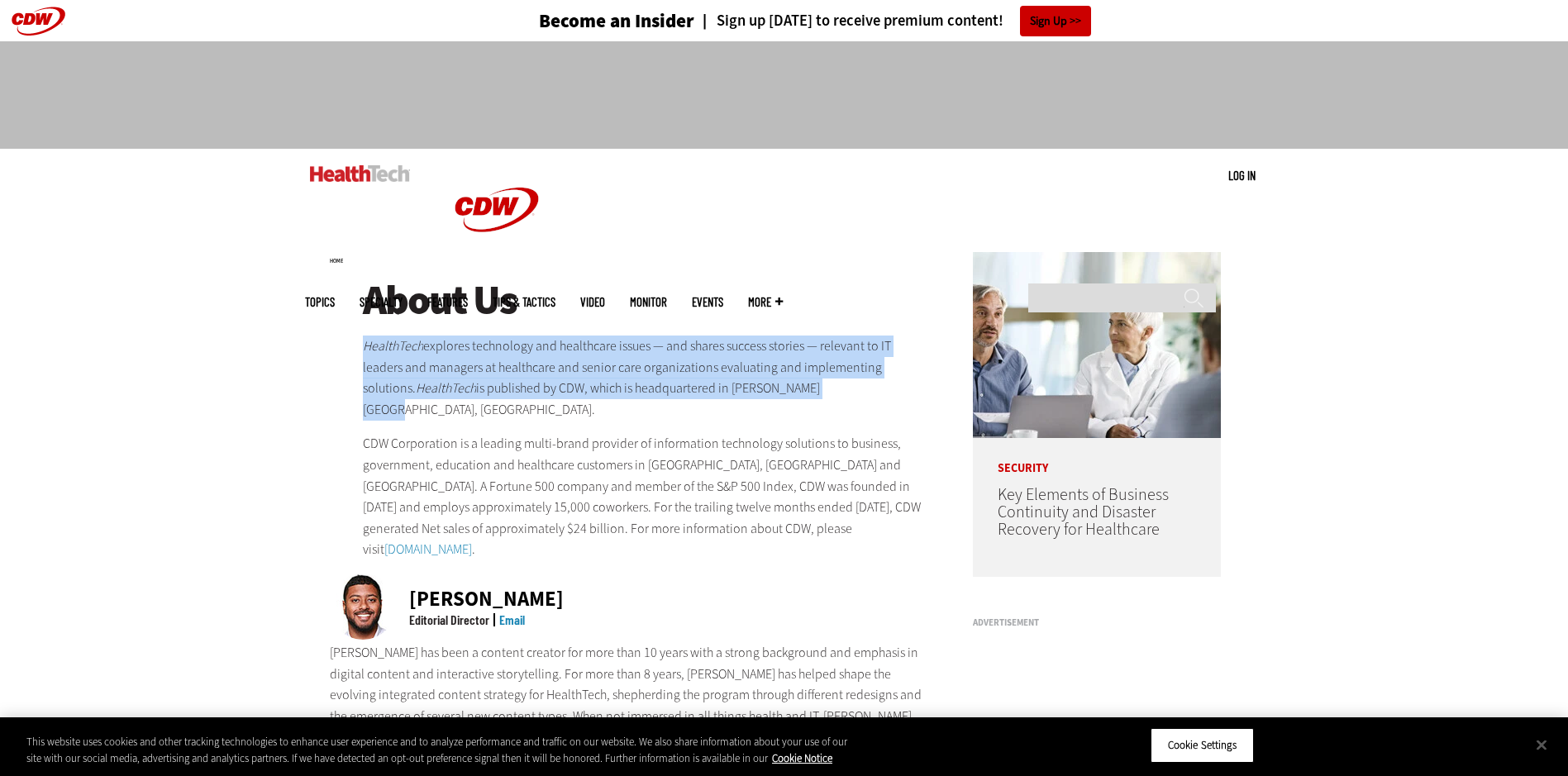
click at [834, 394] on p "HealthTech explores technology and healthcare issues — and shares success stori…" at bounding box center [647, 377] width 567 height 84
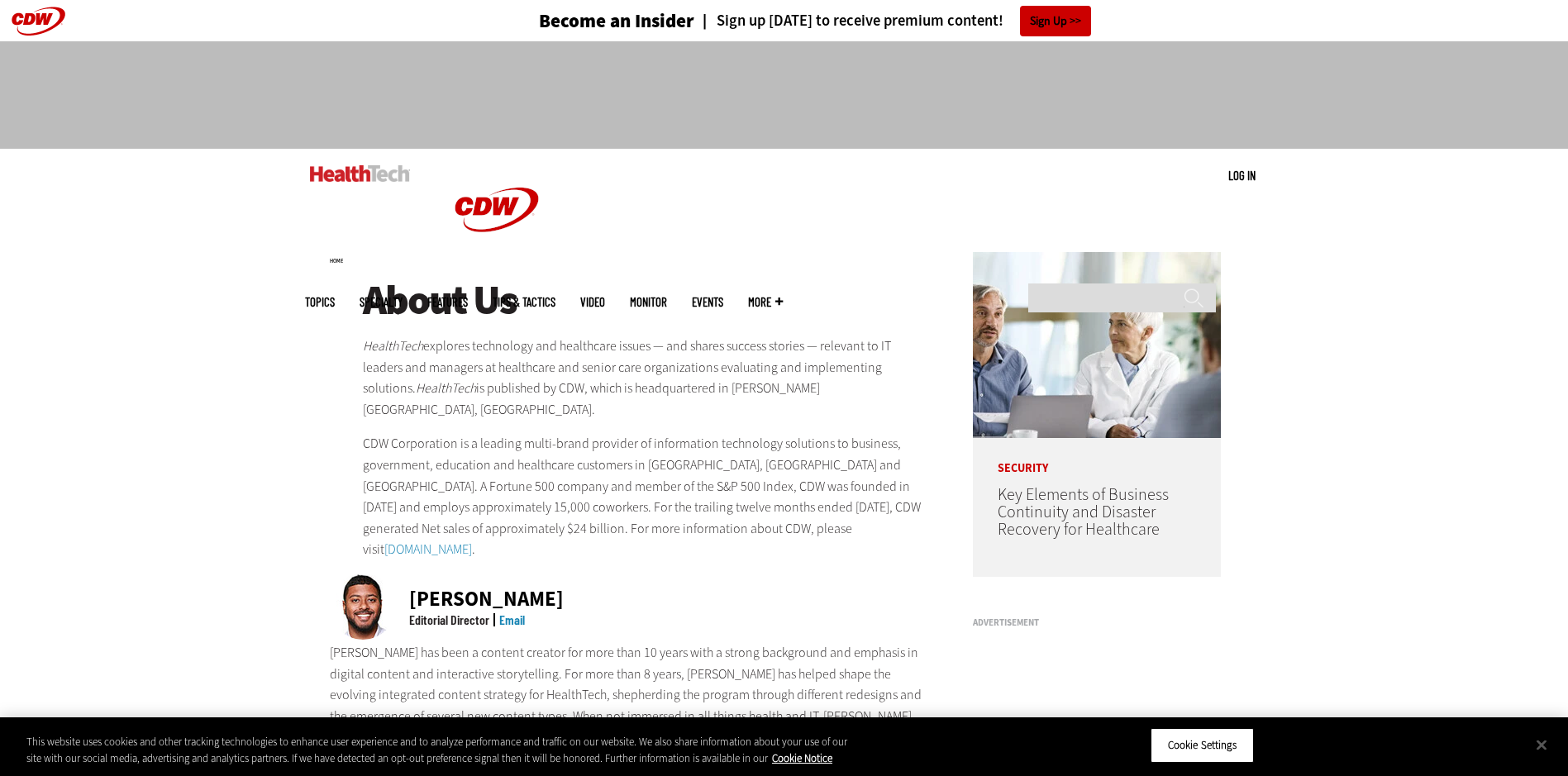
drag, startPoint x: 933, startPoint y: 368, endPoint x: 357, endPoint y: 346, distance: 576.4
copy p "HealthTech explores technology and healthcare issues — and shares success stori…"
click at [672, 534] on p "CDW Corporation is a leading multi-brand provider of information technology sol…" at bounding box center [647, 497] width 567 height 127
drag, startPoint x: 324, startPoint y: 628, endPoint x: 518, endPoint y: 653, distance: 195.6
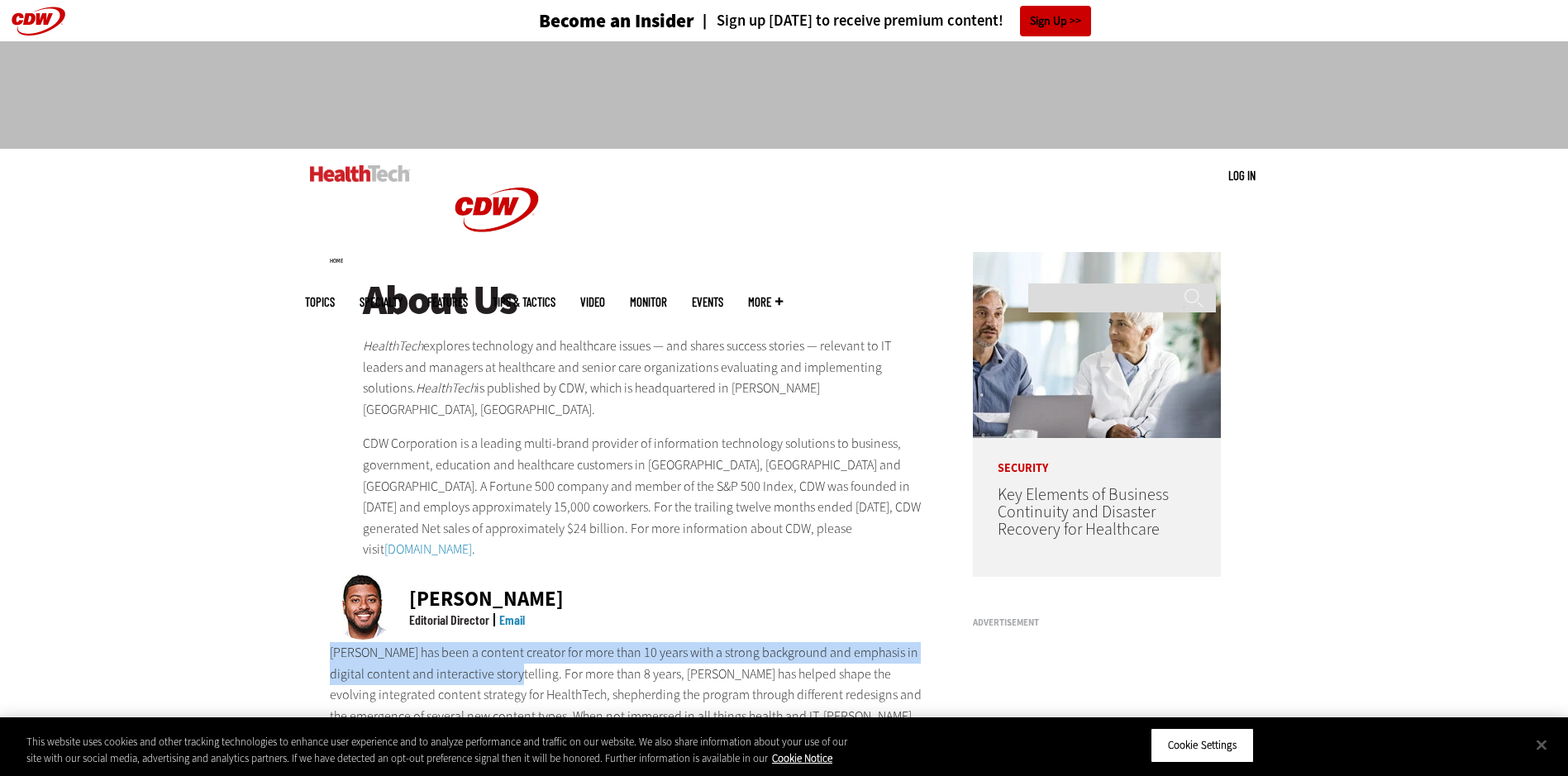
copy p "Ricky has been a content creator for more than 10 years with a strong backgroun…"
